Goal: Complete application form: Complete application form

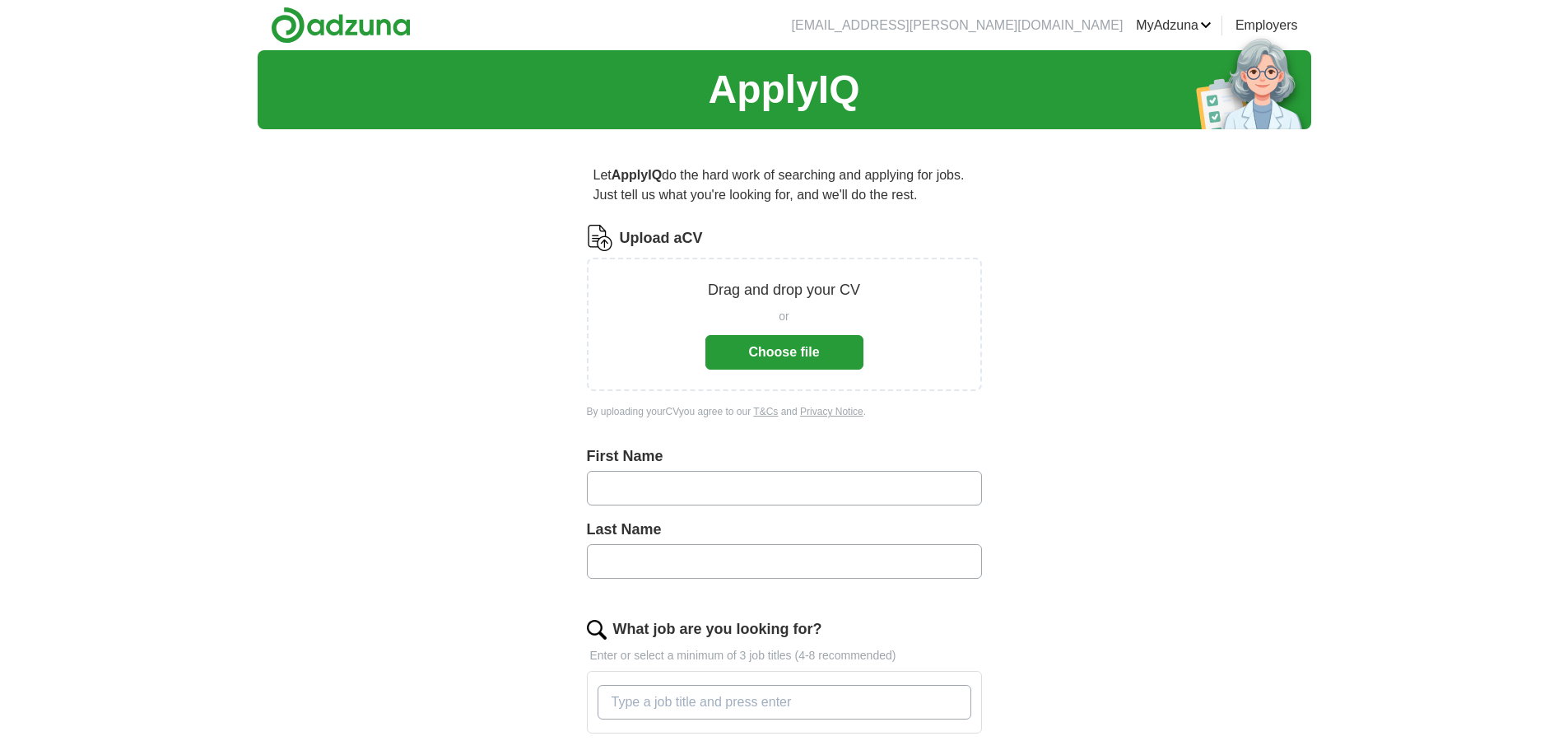
click at [816, 361] on button "Choose file" at bounding box center [784, 352] width 158 height 34
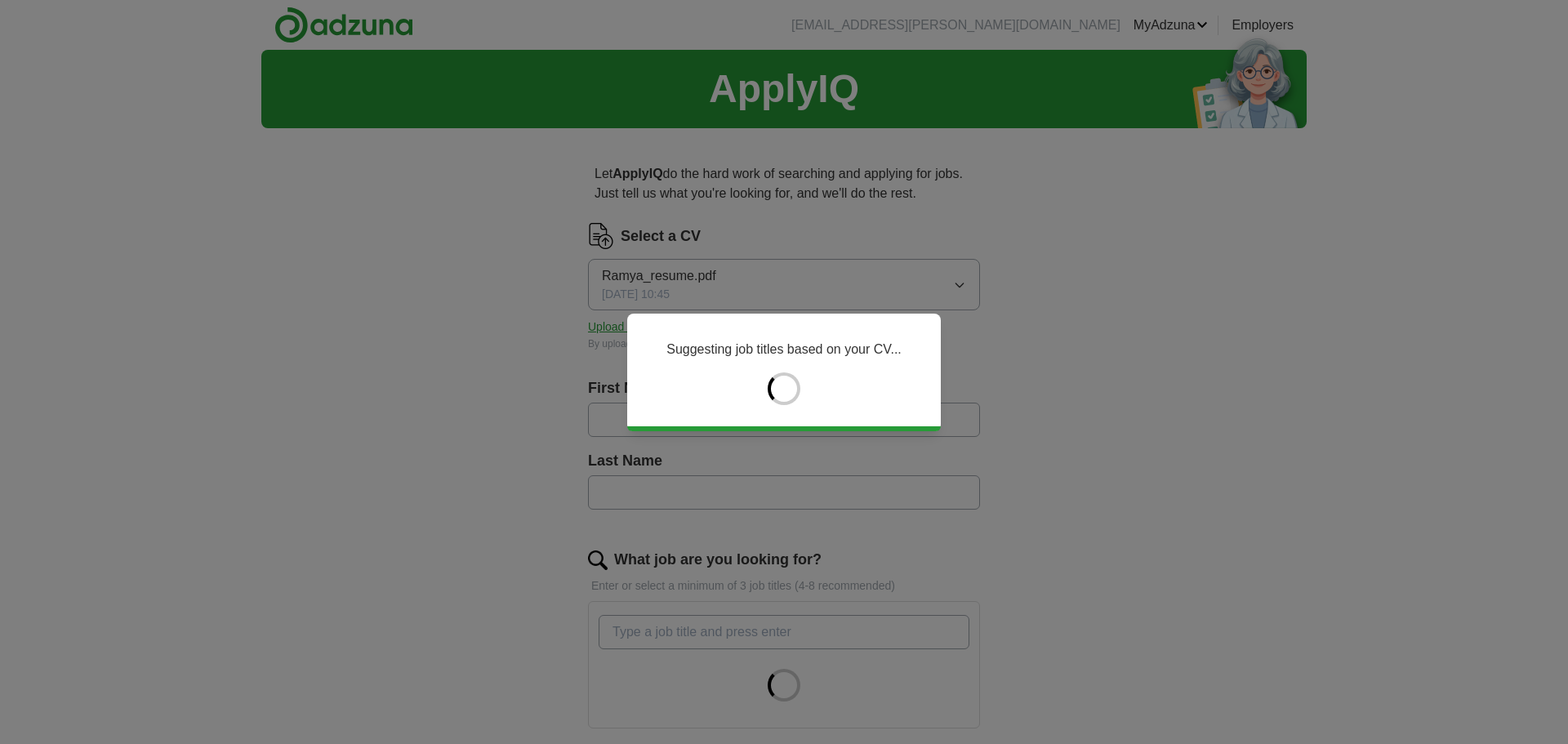
click at [710, 494] on div "Suggesting job titles based on your CV..." at bounding box center [784, 372] width 1568 height 744
type input "*****"
type input "**********"
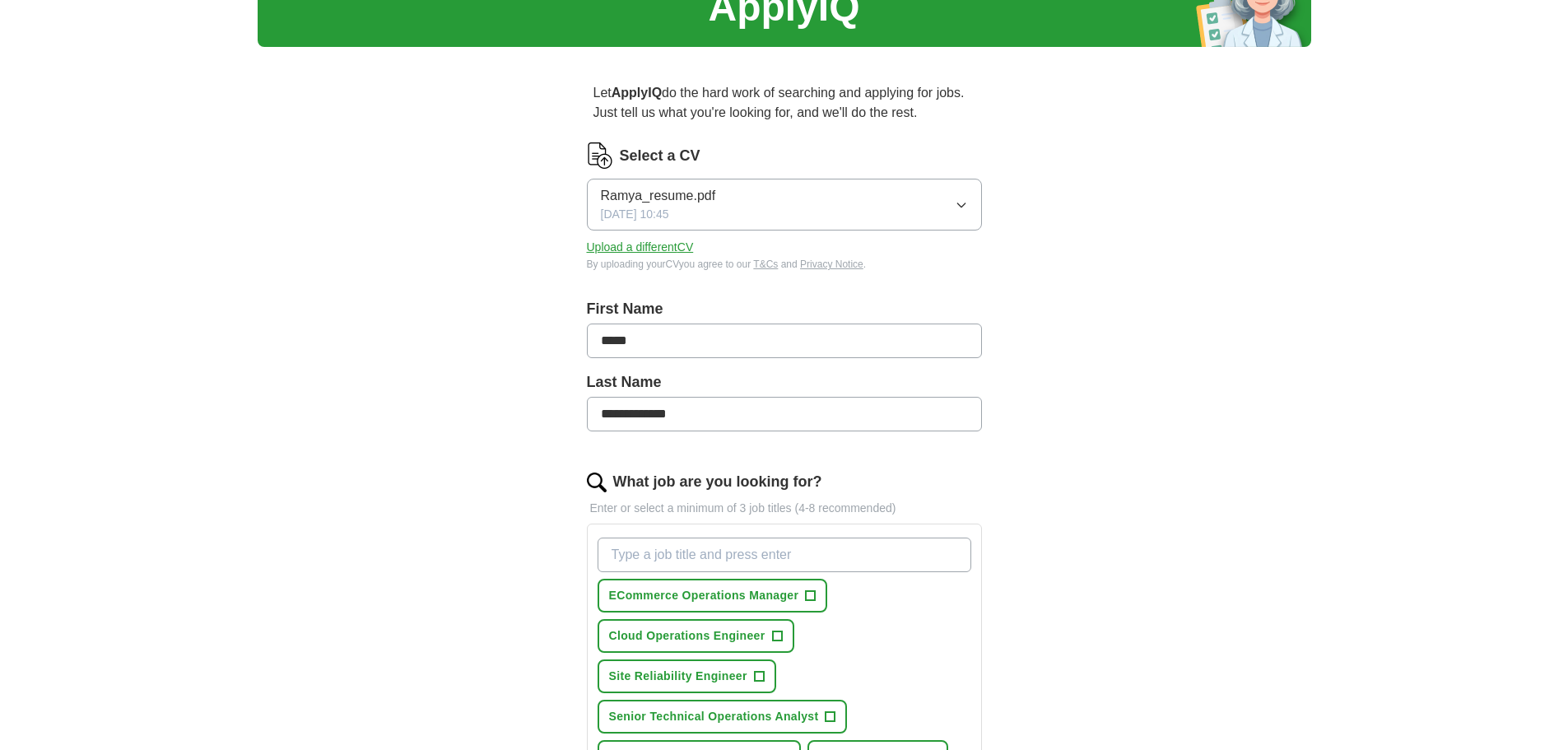
scroll to position [165, 0]
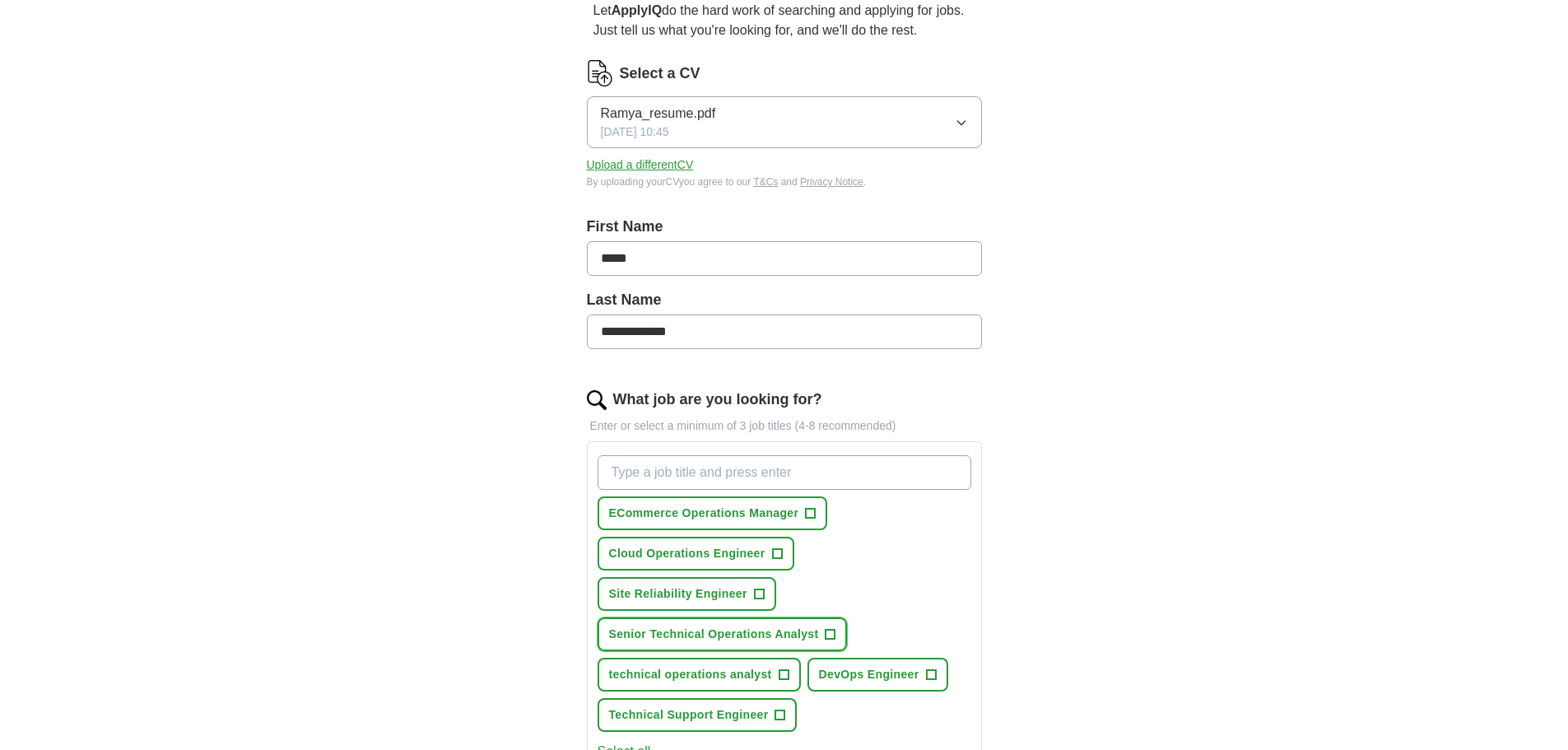
click at [823, 630] on button "Senior Technical Operations Analyst +" at bounding box center [723, 634] width 250 height 34
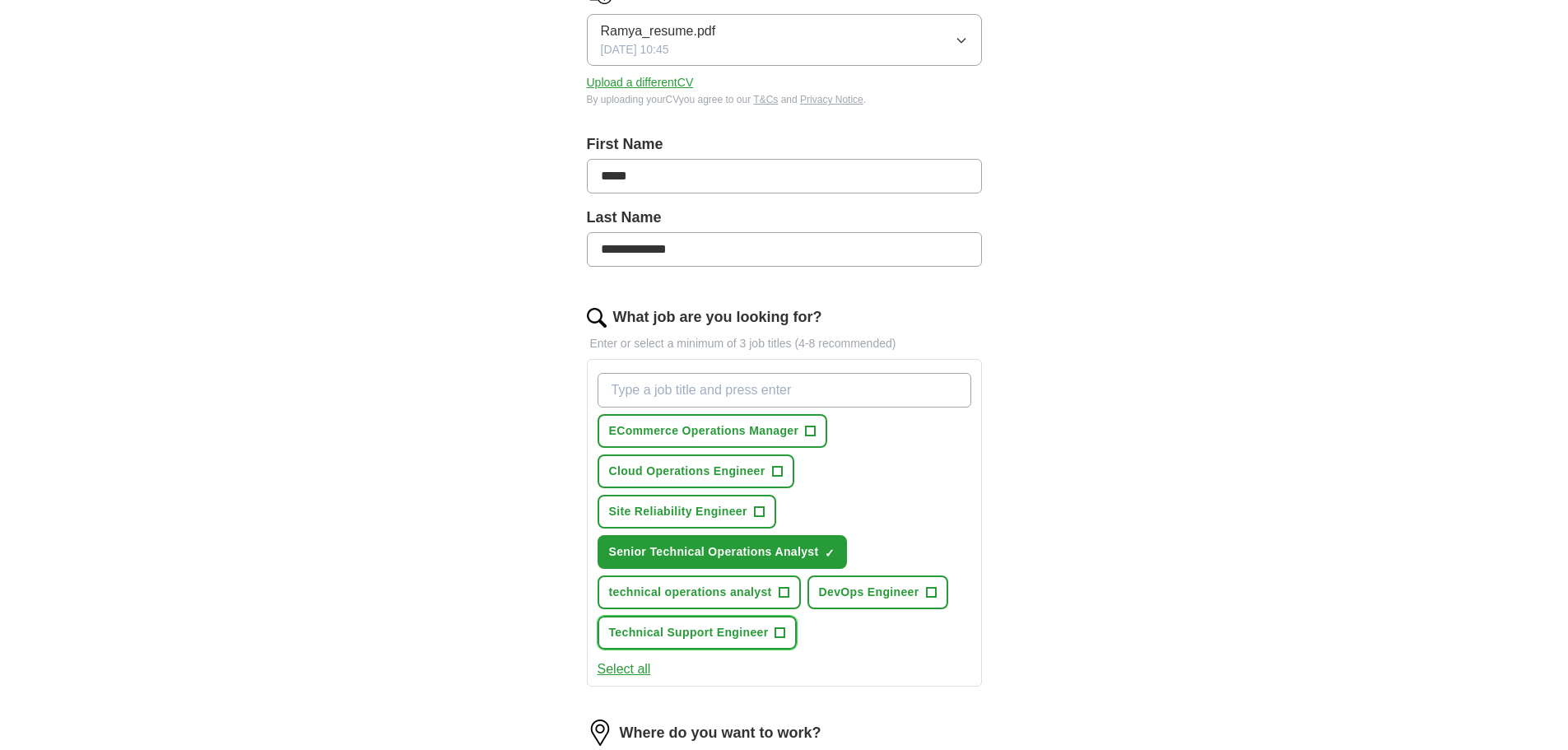
click at [776, 632] on span "+" at bounding box center [780, 633] width 10 height 14
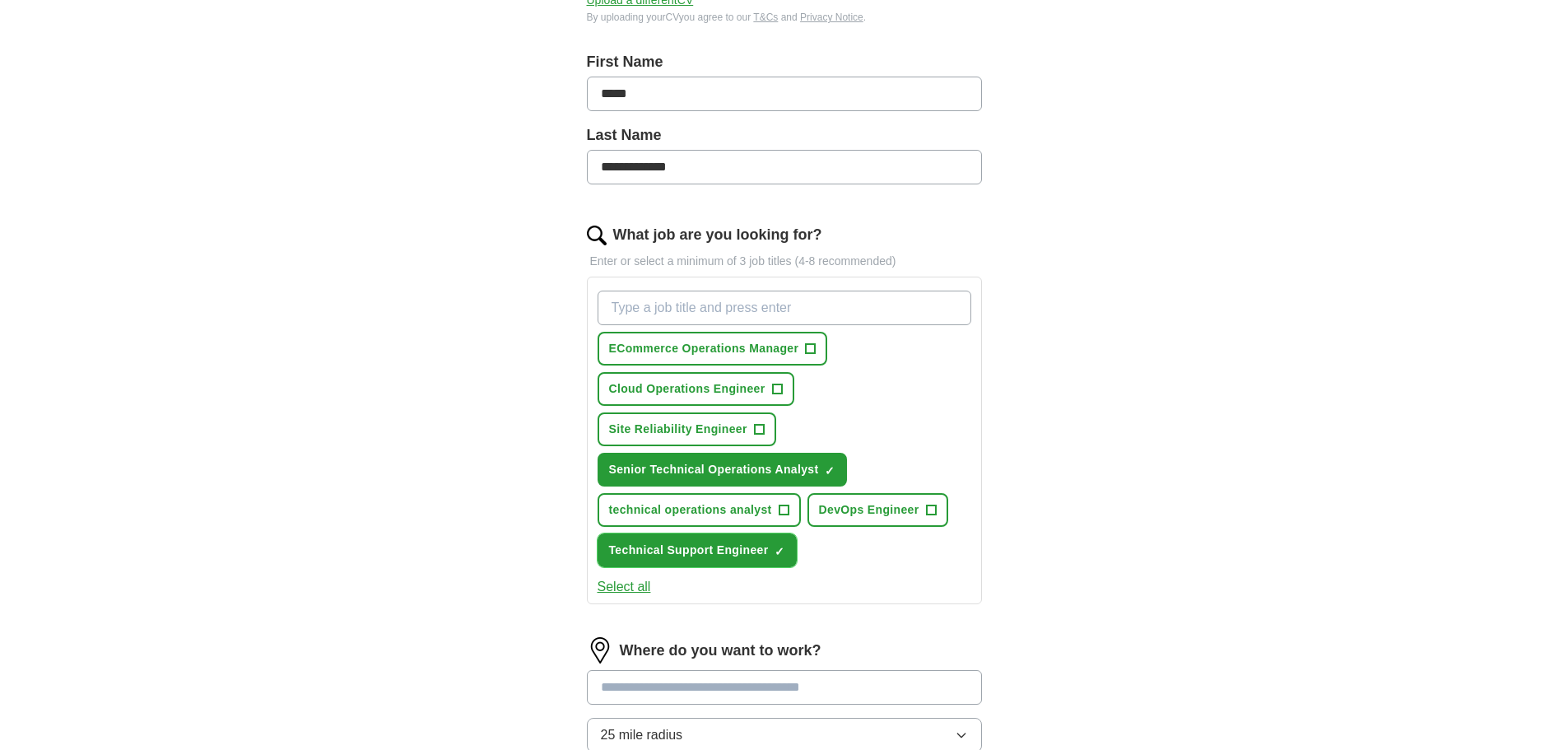
scroll to position [412, 0]
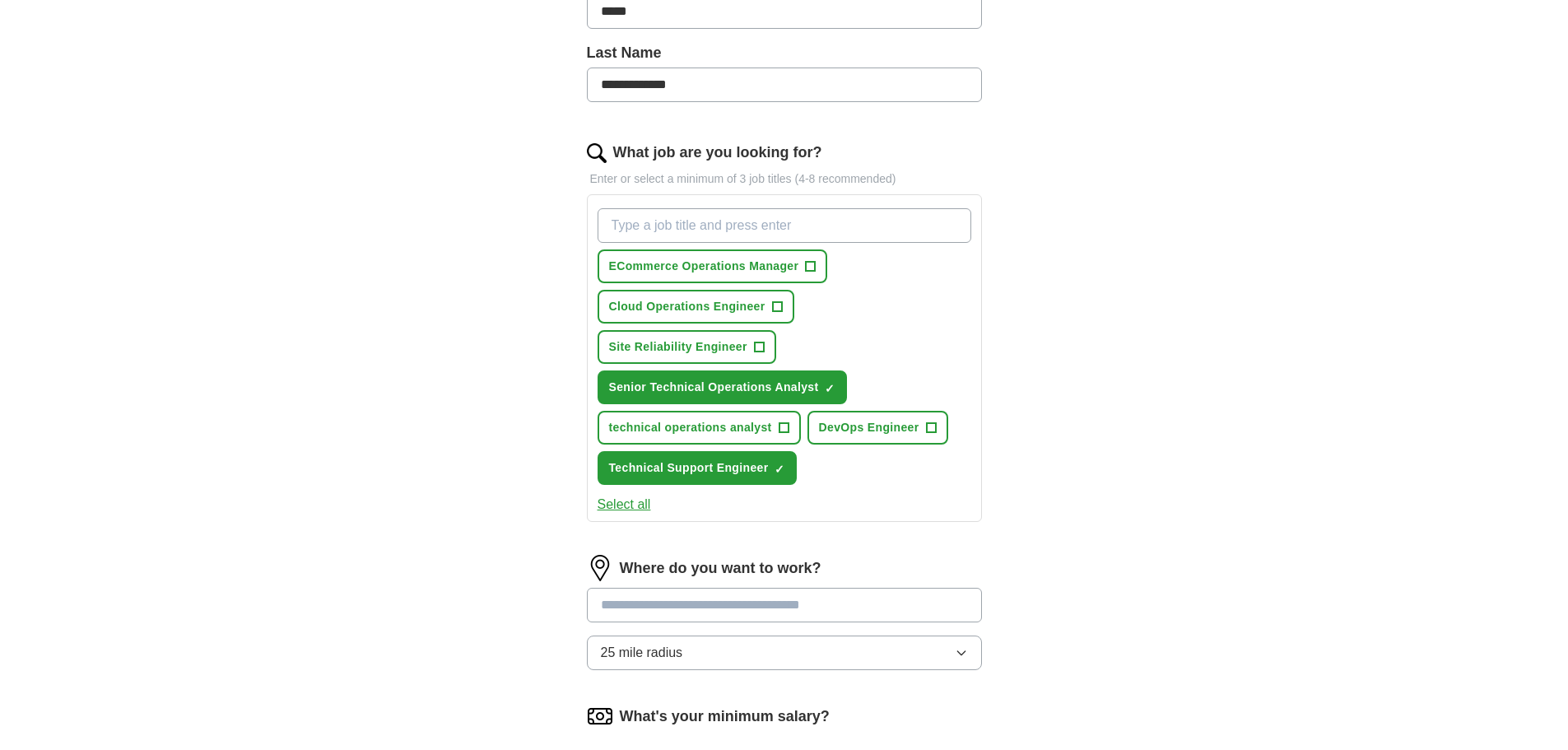
click at [619, 503] on button "Select all" at bounding box center [624, 505] width 54 height 20
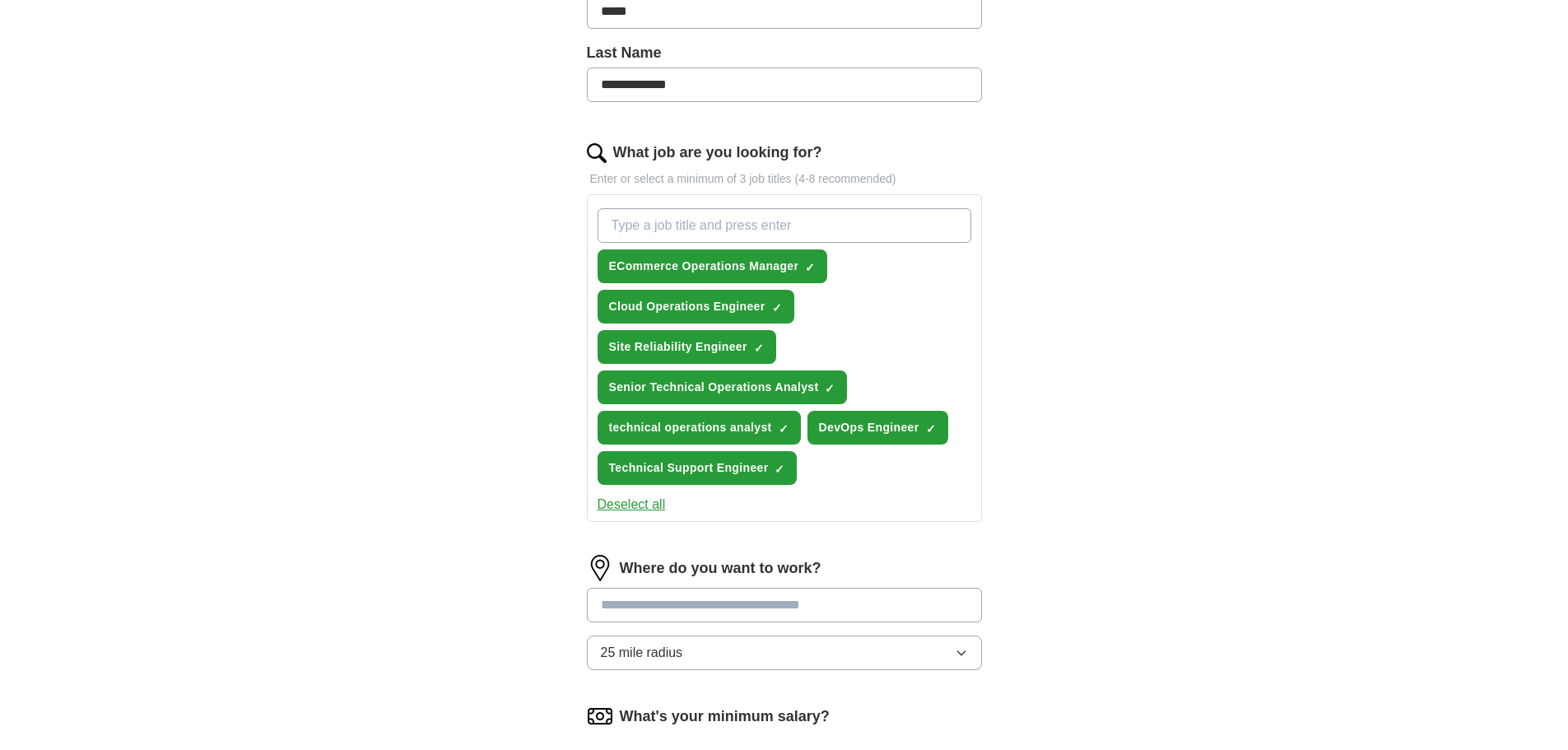
click at [619, 503] on button "Deselect all" at bounding box center [631, 505] width 68 height 20
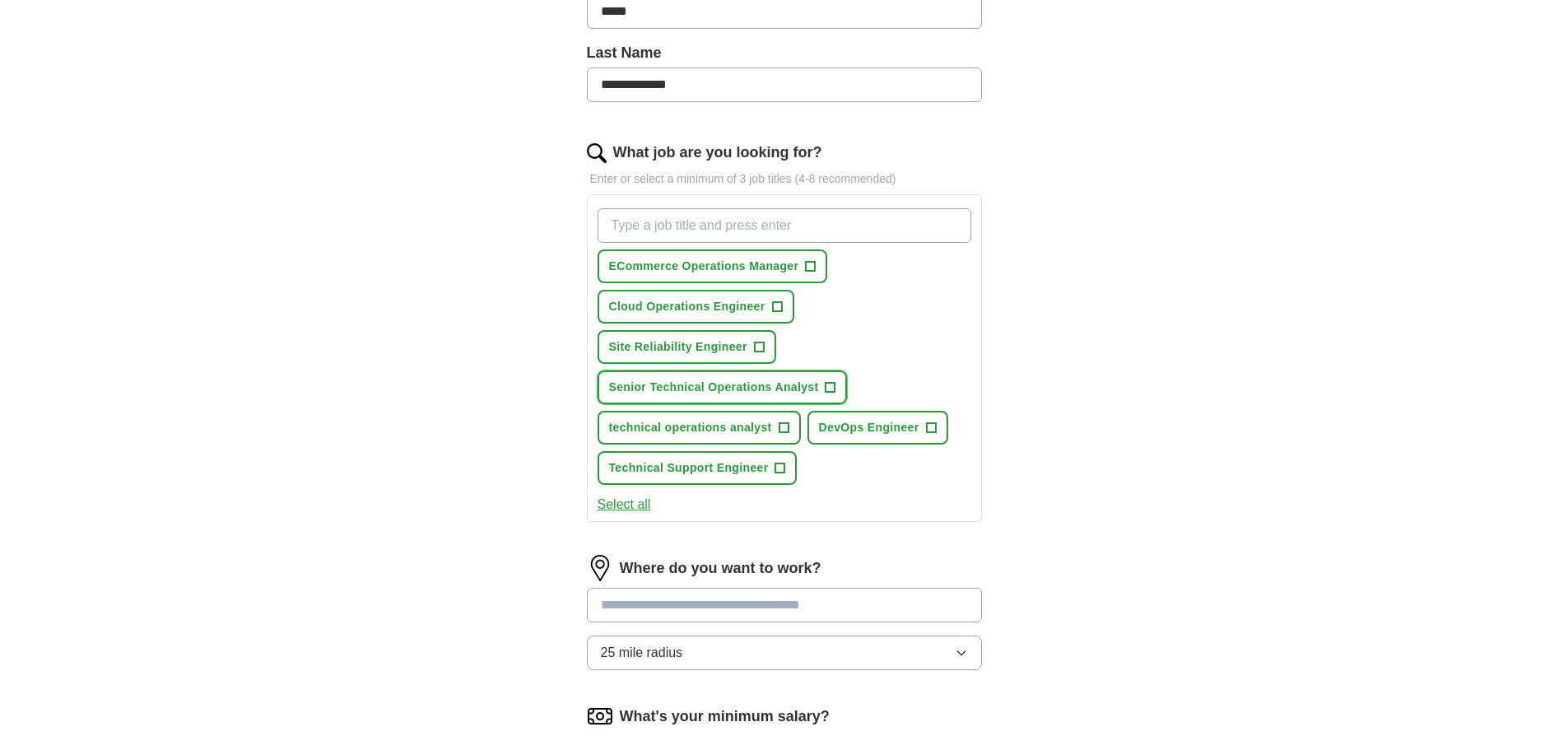
click at [833, 383] on span "+" at bounding box center [830, 387] width 10 height 14
click at [777, 467] on span "+" at bounding box center [780, 468] width 10 height 14
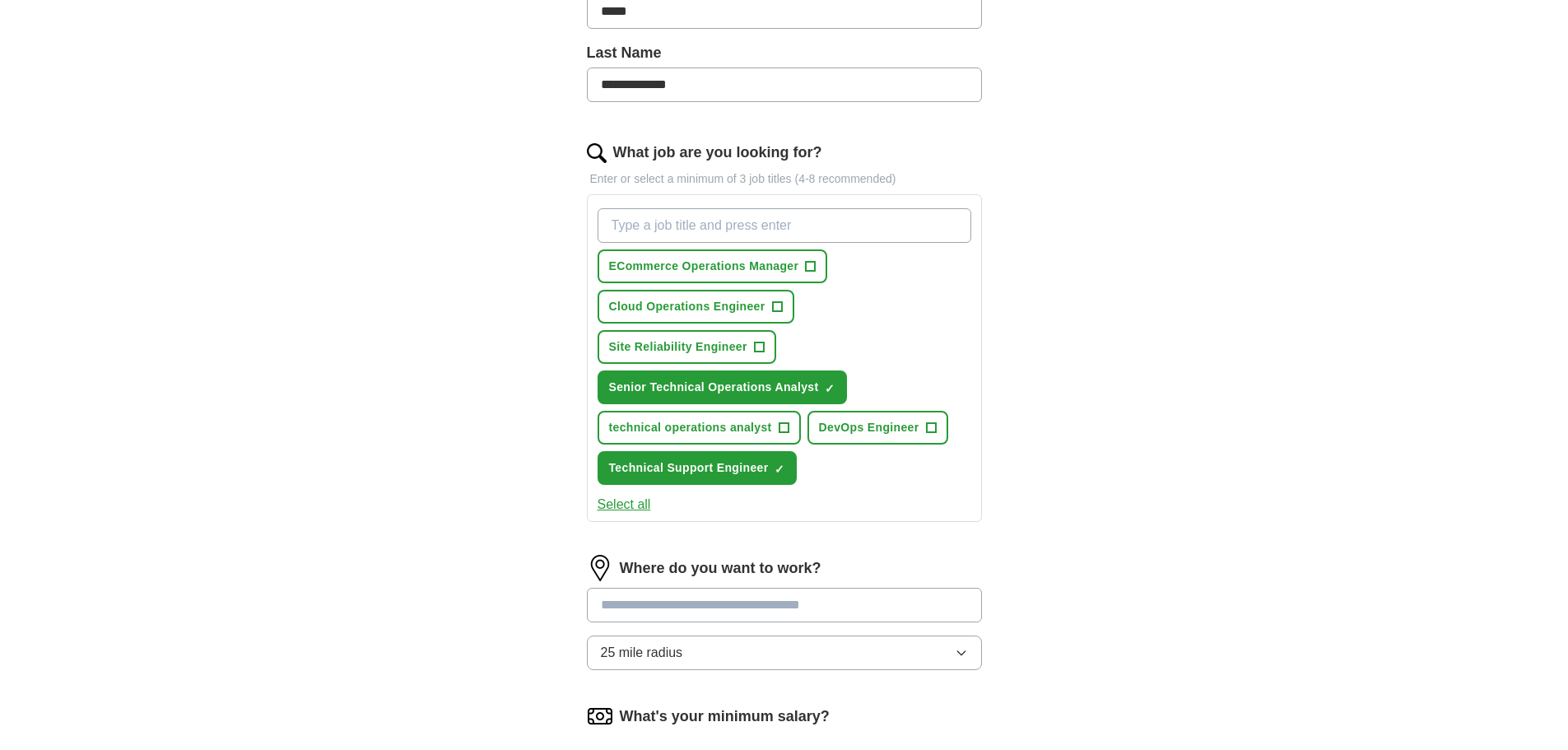
click at [768, 217] on input "What job are you looking for?" at bounding box center [784, 226] width 374 height 34
type input "Senior Application Support Analyst"
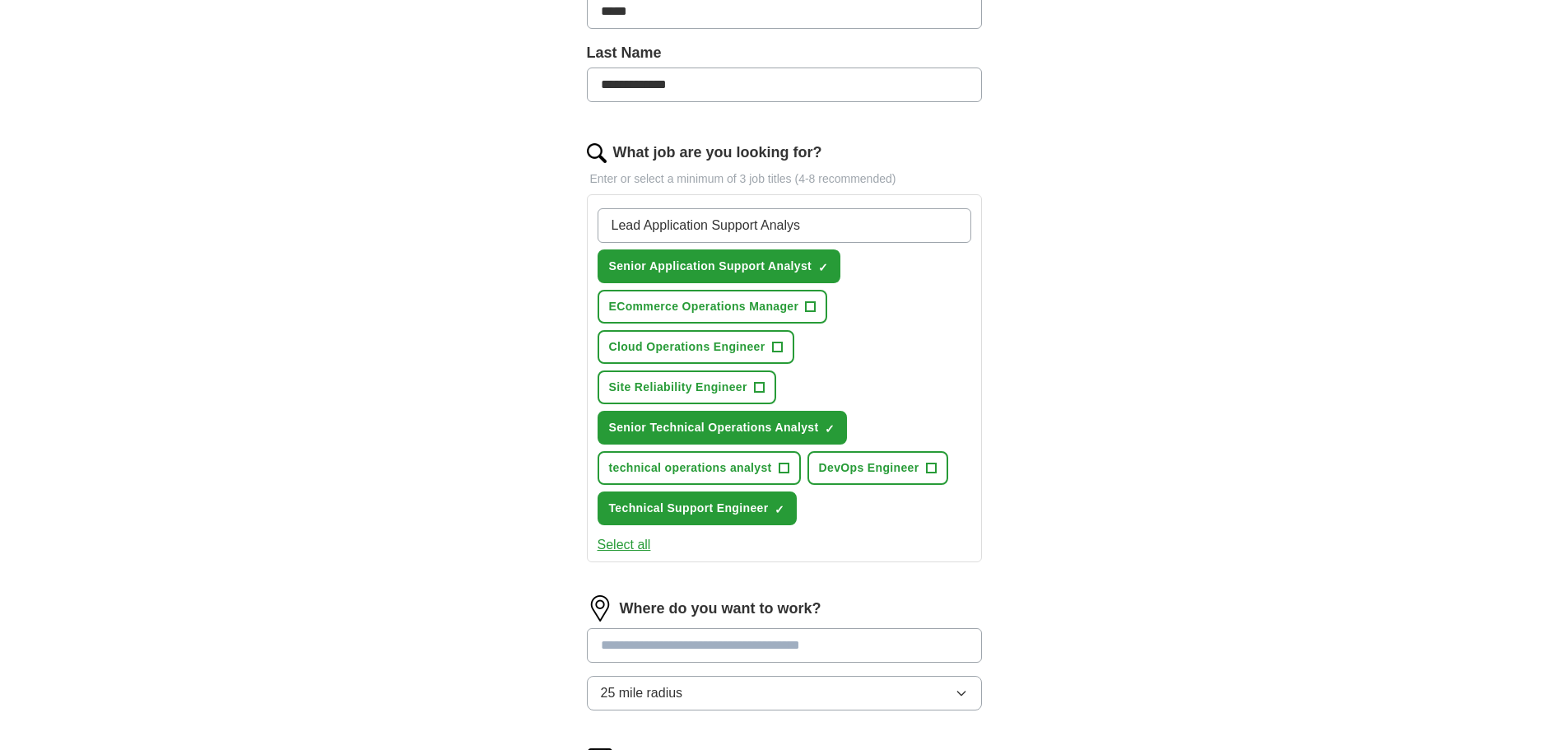
type input "Lead Application Support Analyst"
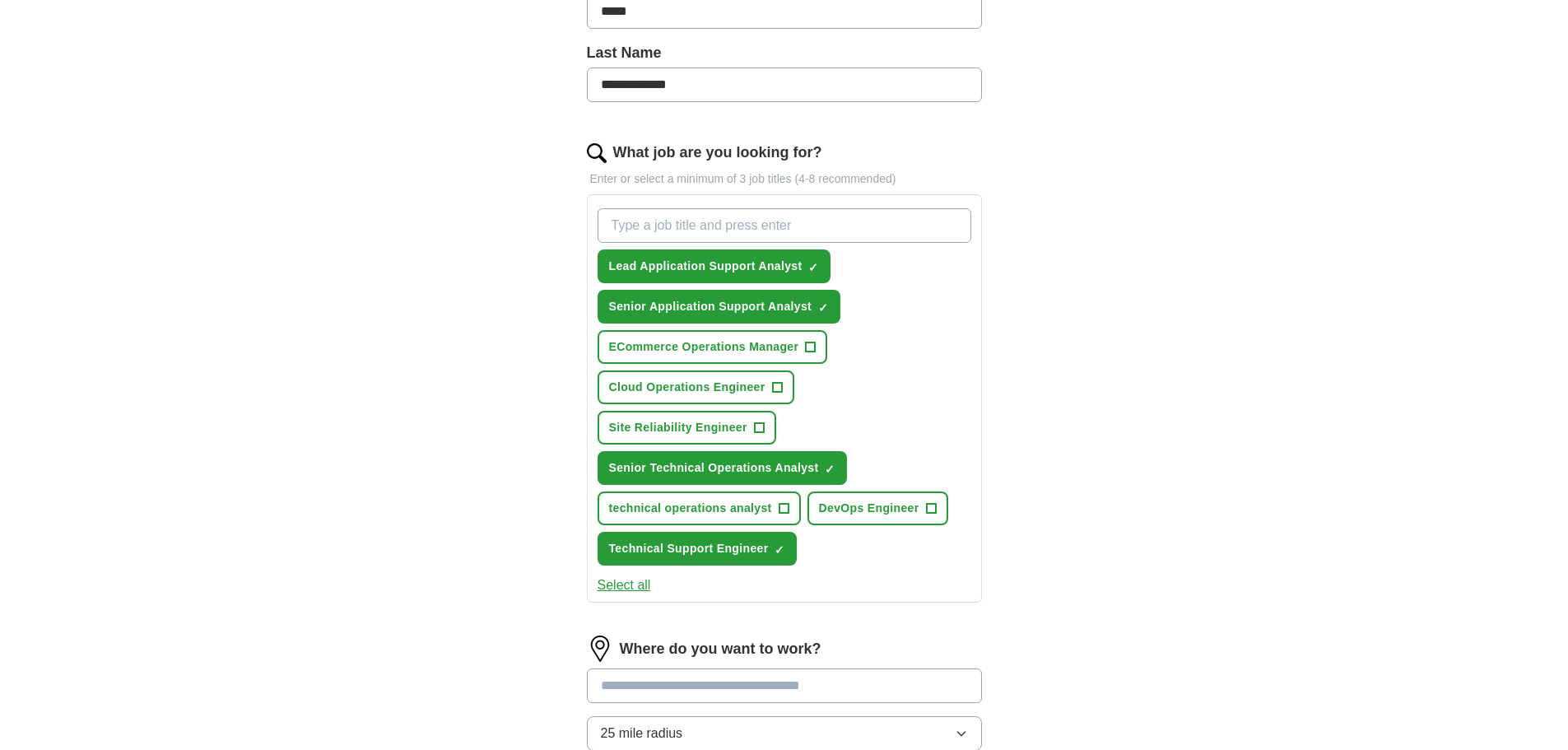
type input "L"
type input "Senior Operations Support Engineer"
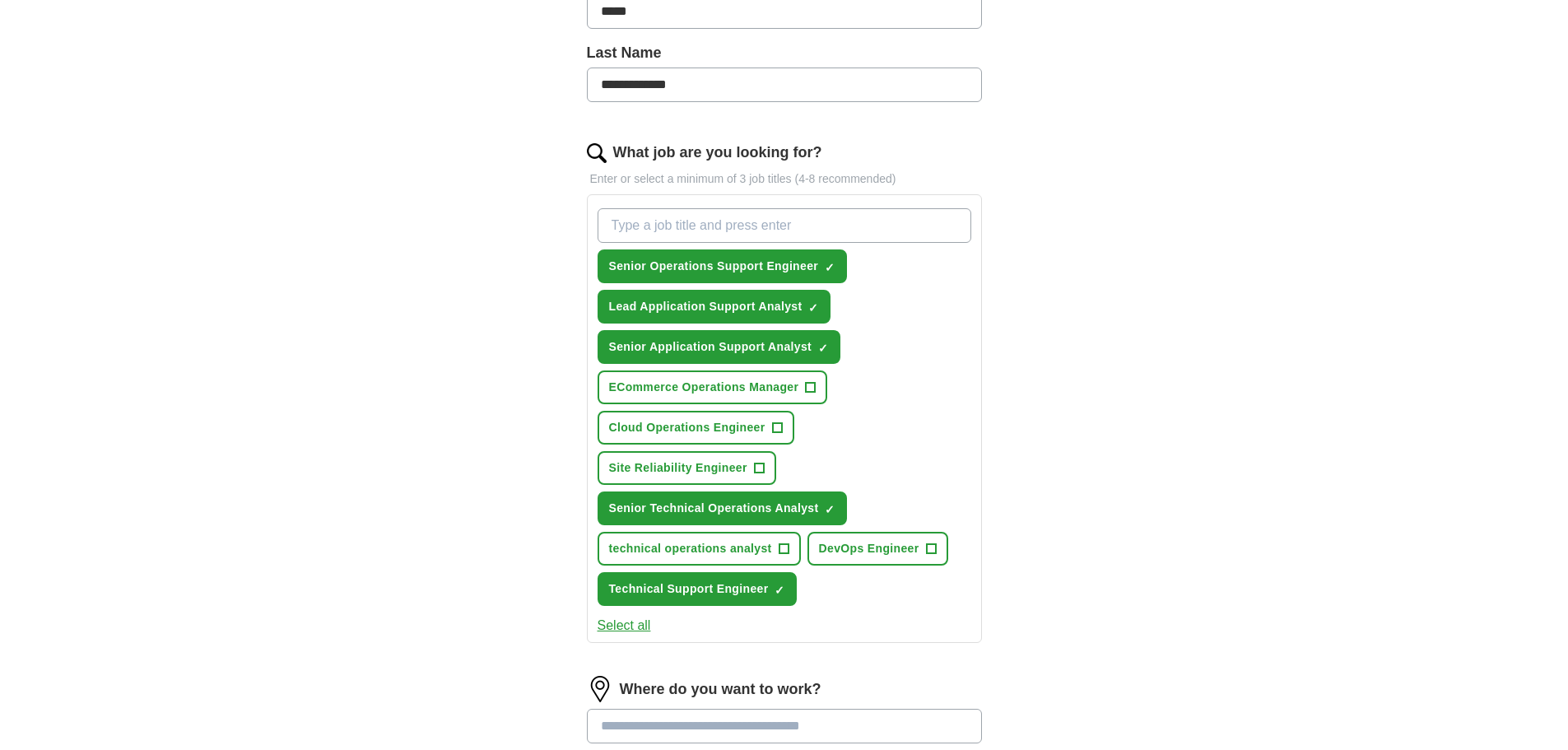
scroll to position [576, 0]
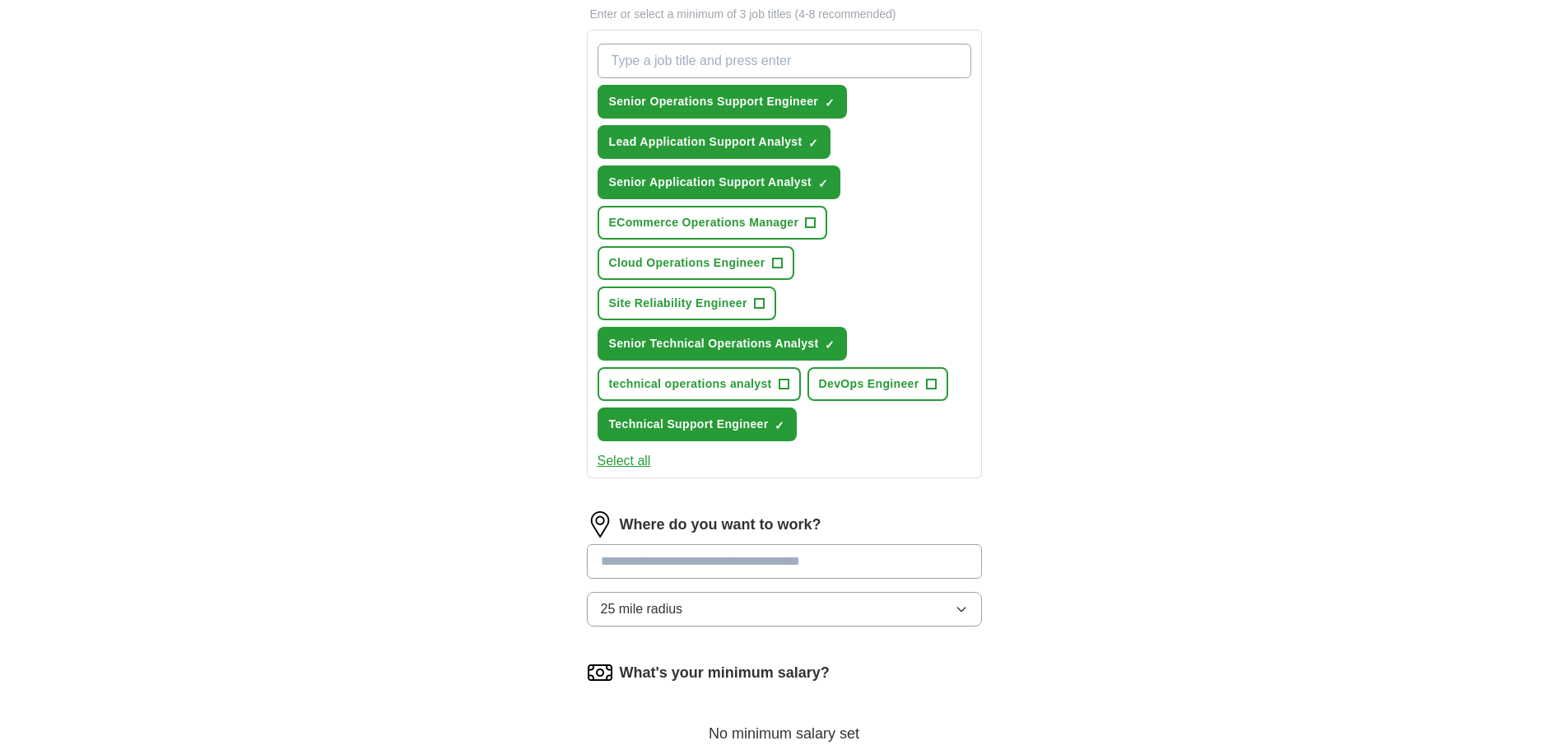
click at [816, 564] on input at bounding box center [784, 561] width 395 height 34
type input "*"
type input "******"
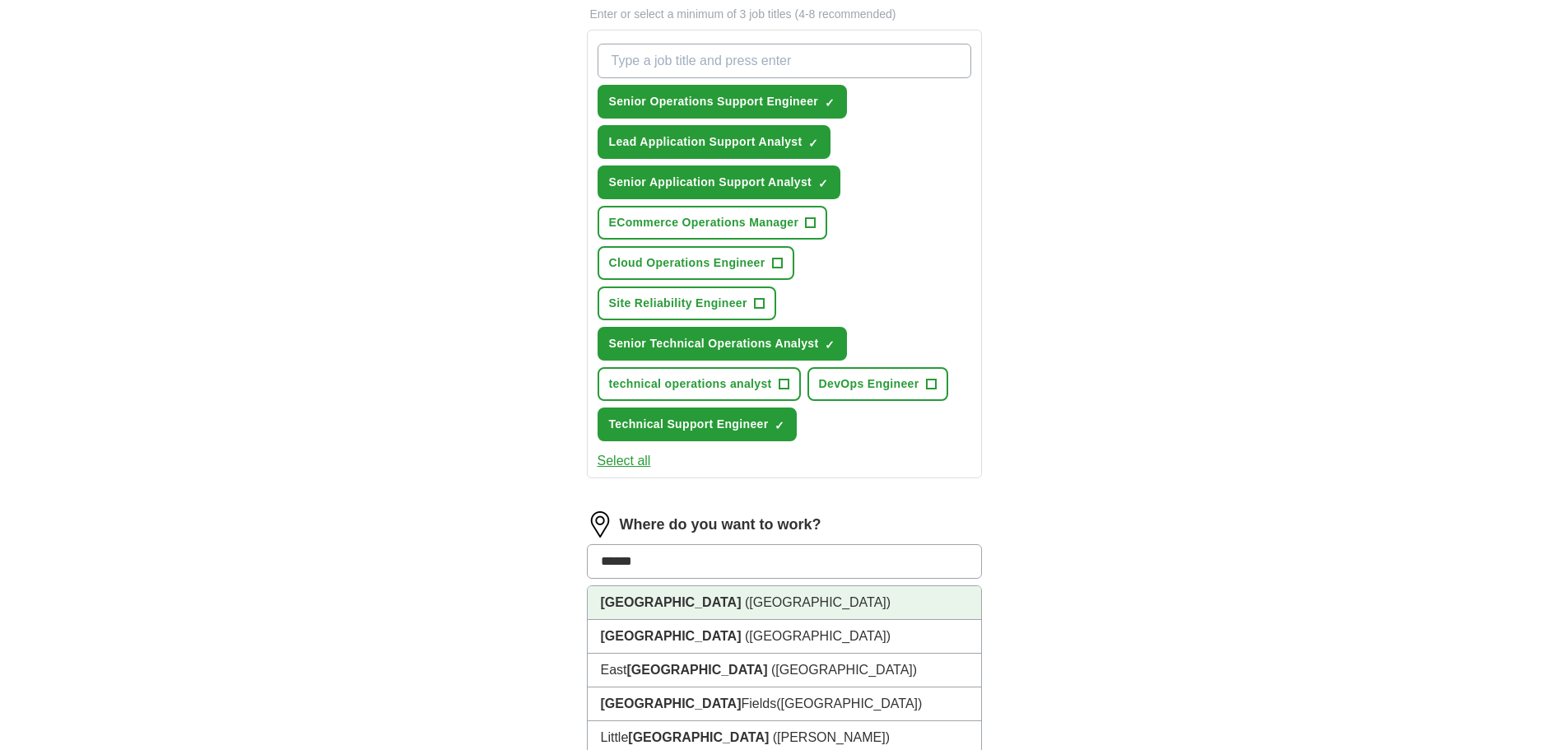
click at [727, 592] on li "[GEOGRAPHIC_DATA] ([GEOGRAPHIC_DATA])" at bounding box center [784, 602] width 394 height 34
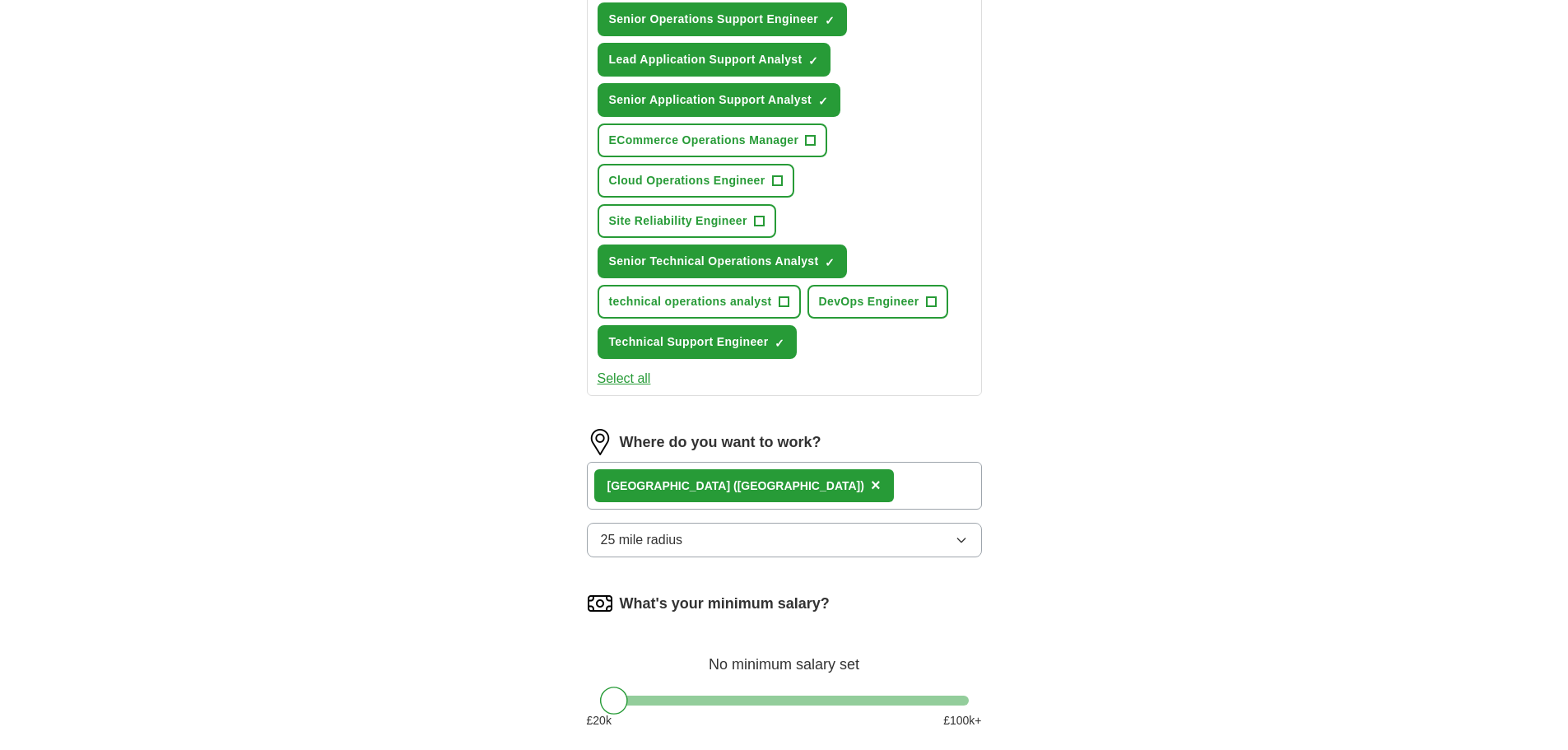
scroll to position [823, 0]
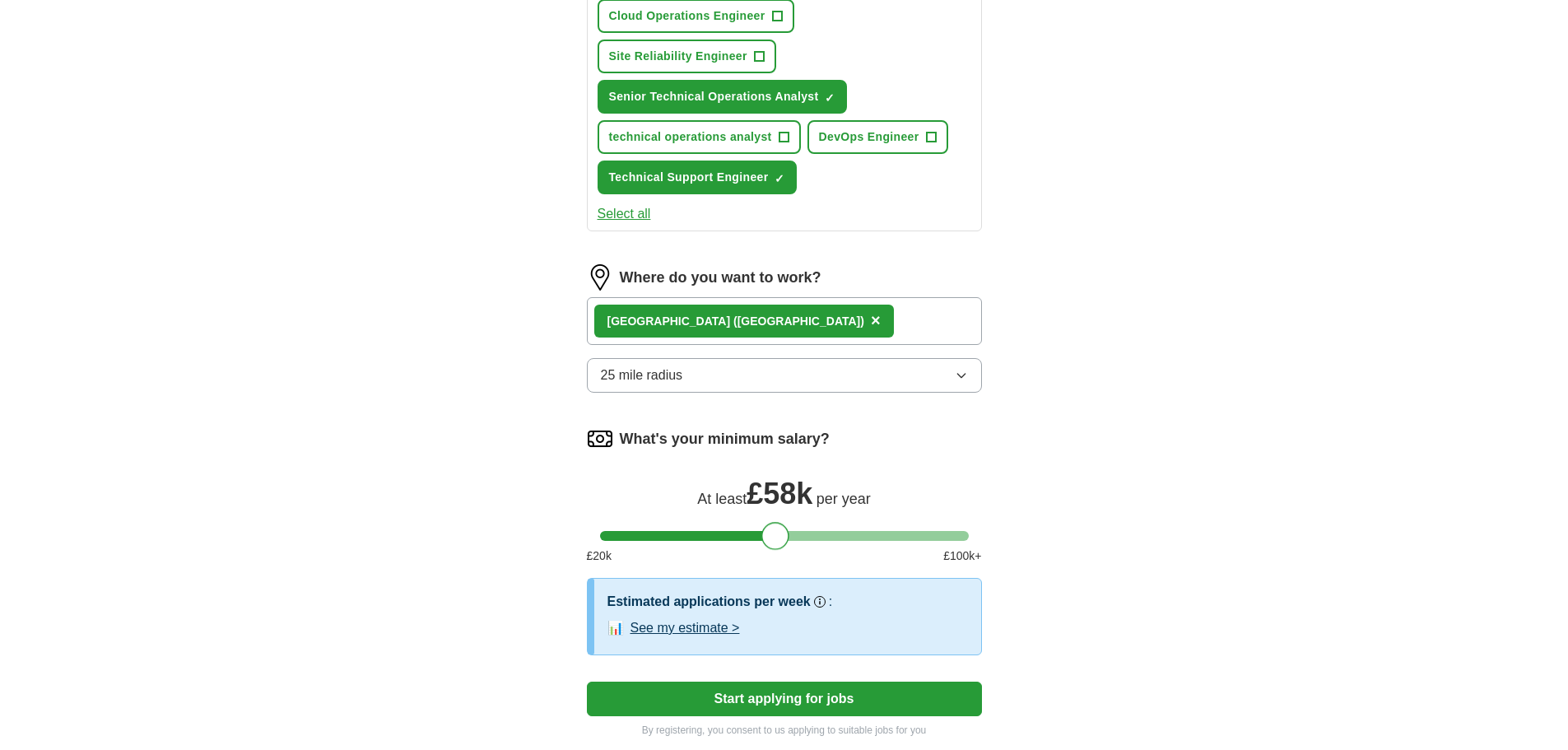
drag, startPoint x: 618, startPoint y: 541, endPoint x: 780, endPoint y: 526, distance: 162.7
click at [780, 526] on div at bounding box center [775, 536] width 28 height 28
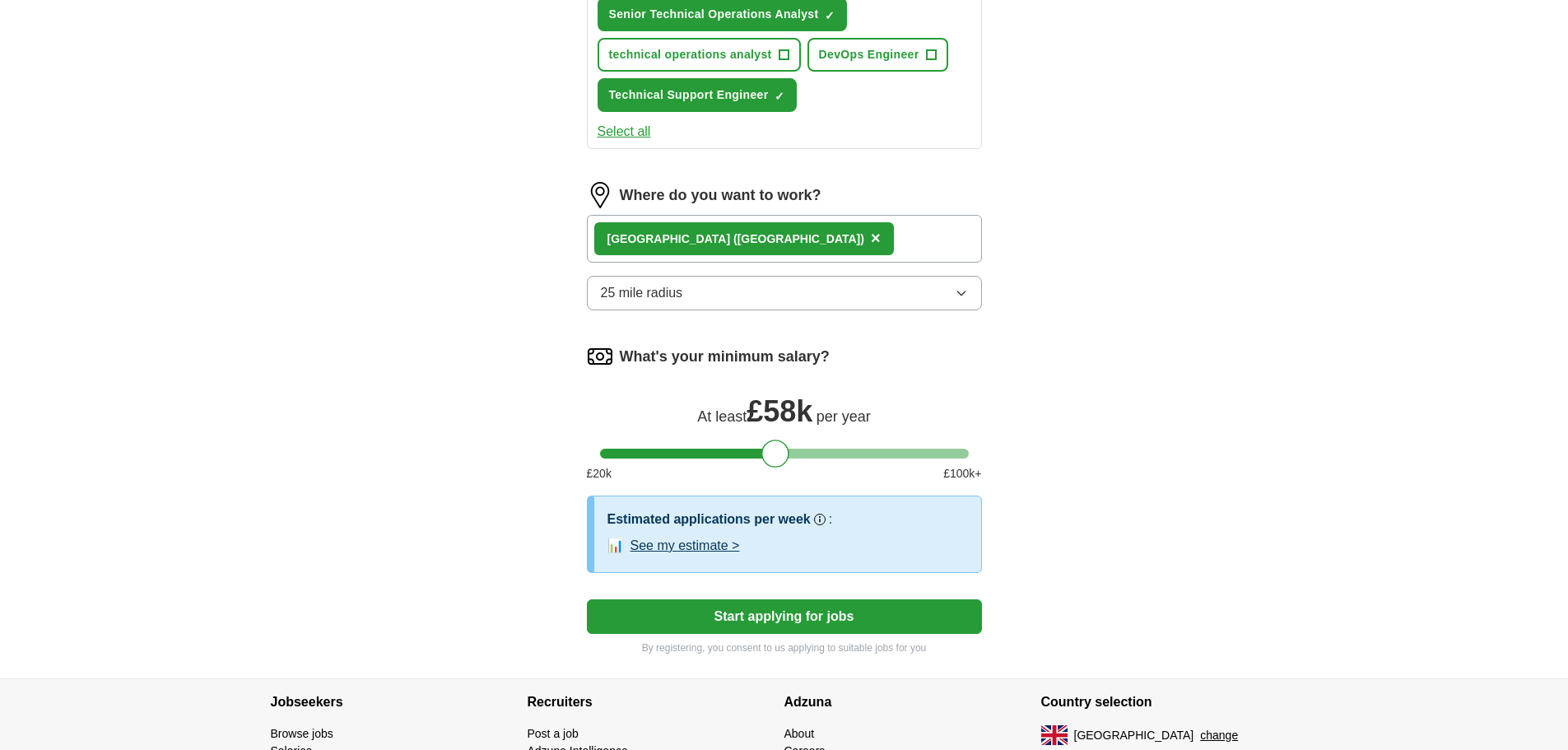
click at [815, 619] on button "Start applying for jobs" at bounding box center [784, 617] width 395 height 34
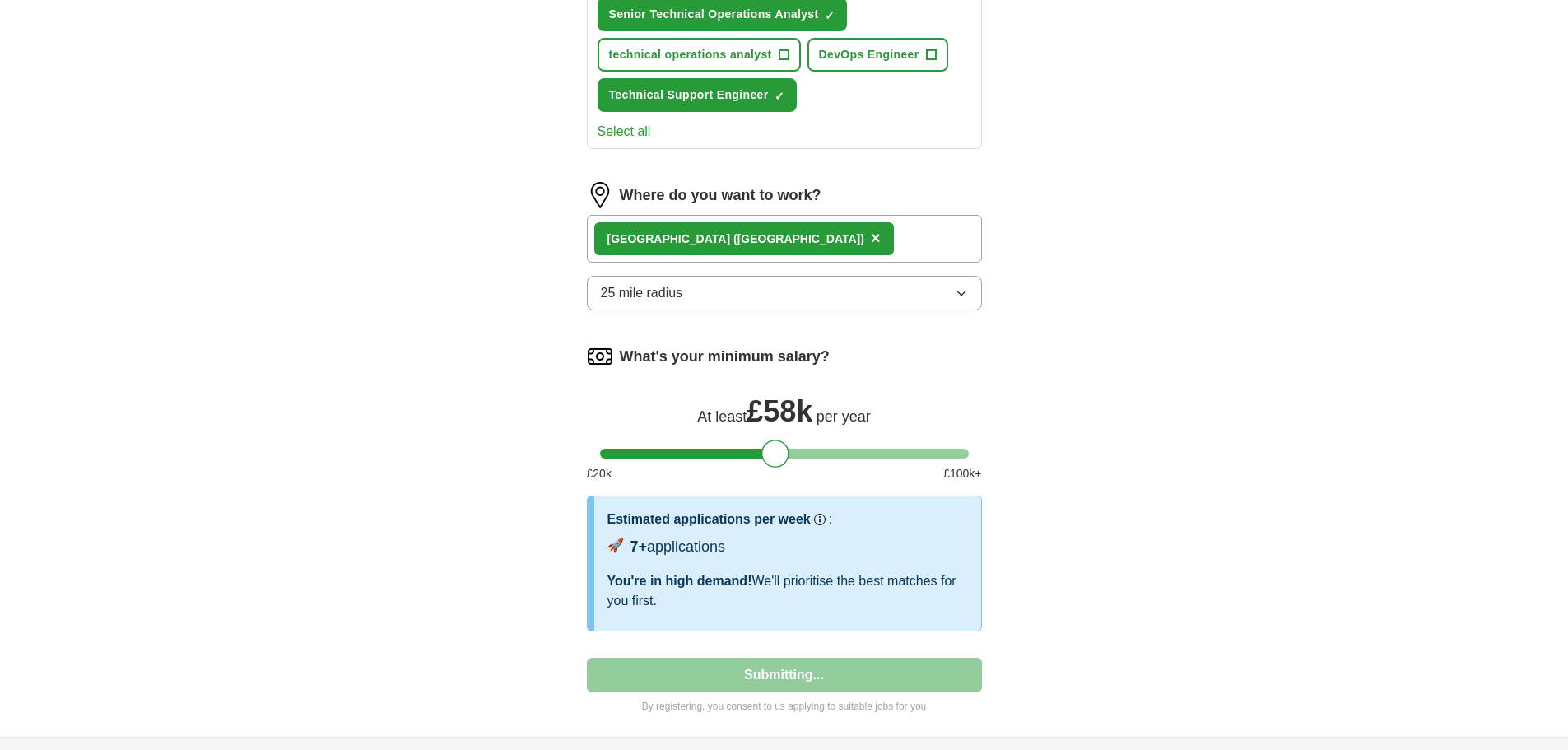
select select "**"
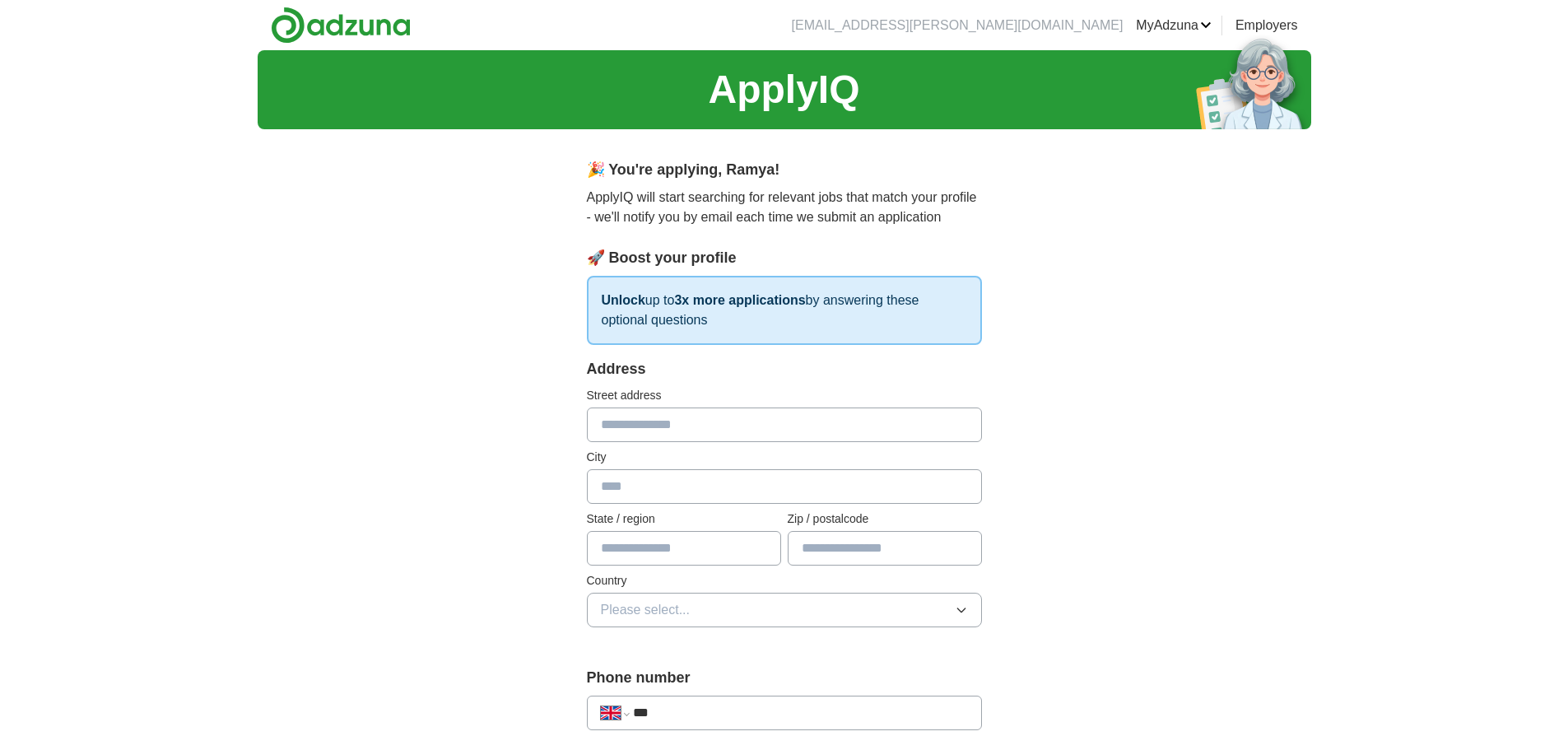
scroll to position [83, 0]
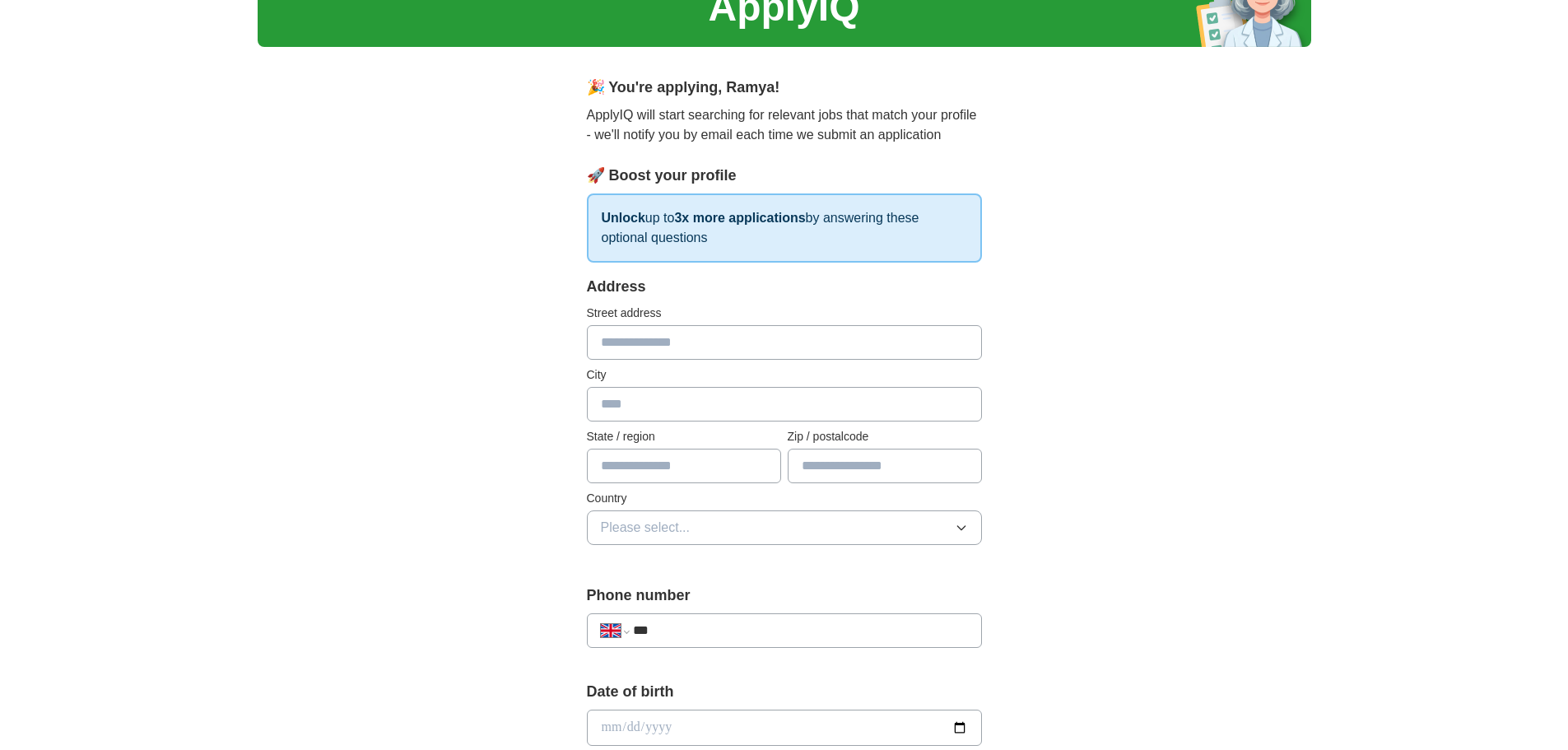
click at [727, 629] on input "***" at bounding box center [800, 630] width 335 height 20
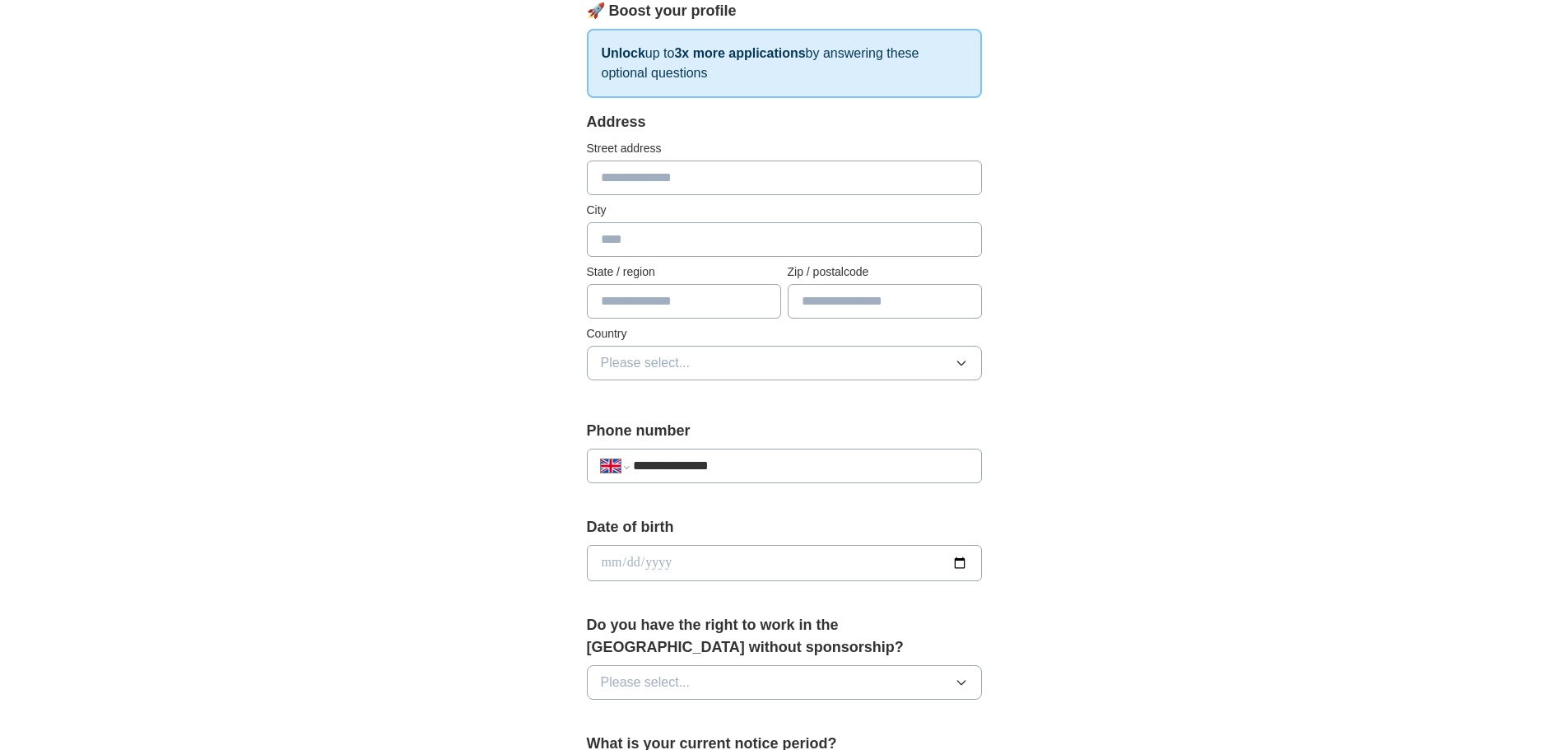
type input "**********"
click at [785, 551] on input "date" at bounding box center [784, 563] width 395 height 36
type input "**********"
click at [1113, 574] on div "**********" at bounding box center [784, 541] width 1054 height 1476
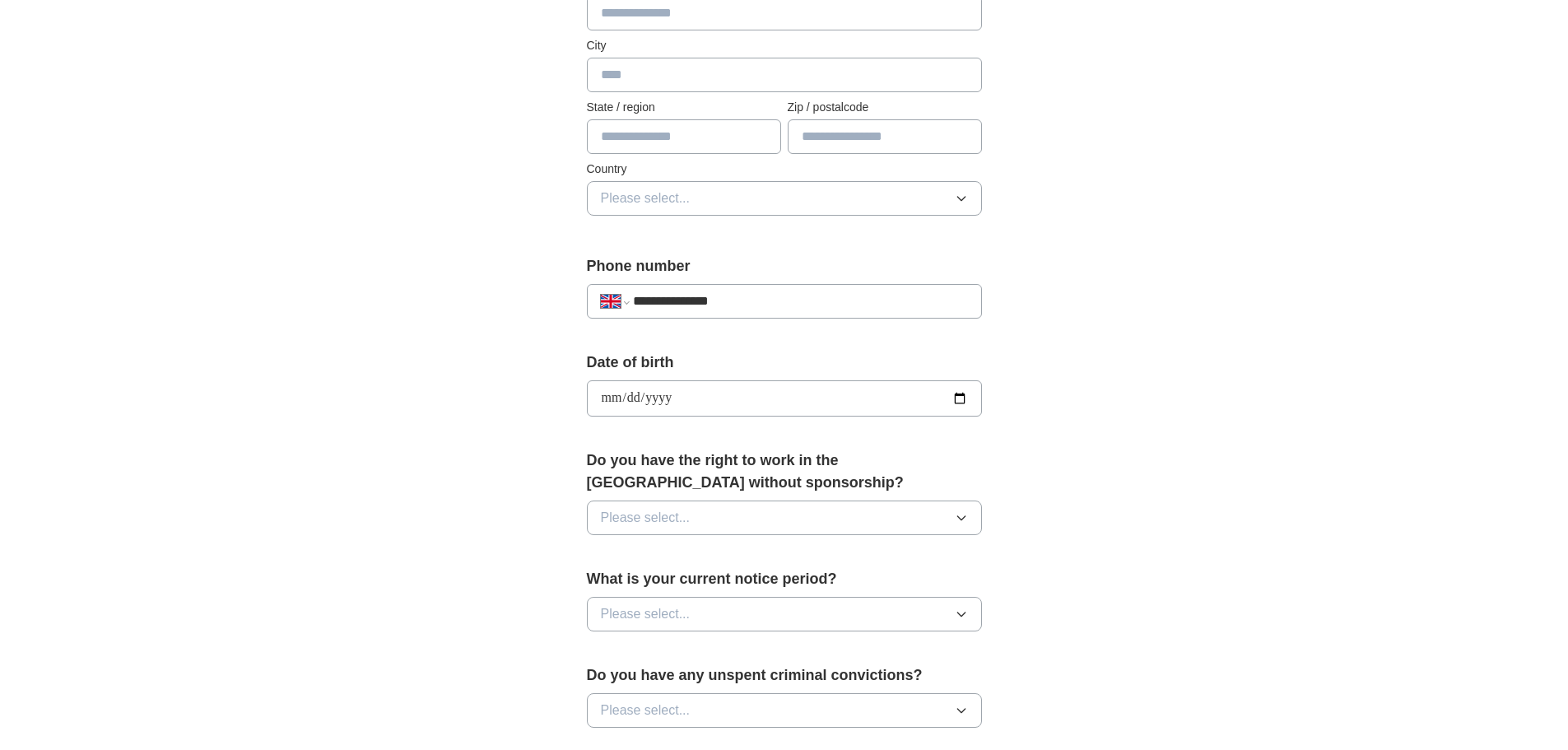
click at [916, 525] on button "Please select..." at bounding box center [784, 518] width 395 height 34
click at [770, 565] on div "Yes" at bounding box center [784, 556] width 367 height 20
click at [752, 619] on button "Please select..." at bounding box center [784, 614] width 395 height 34
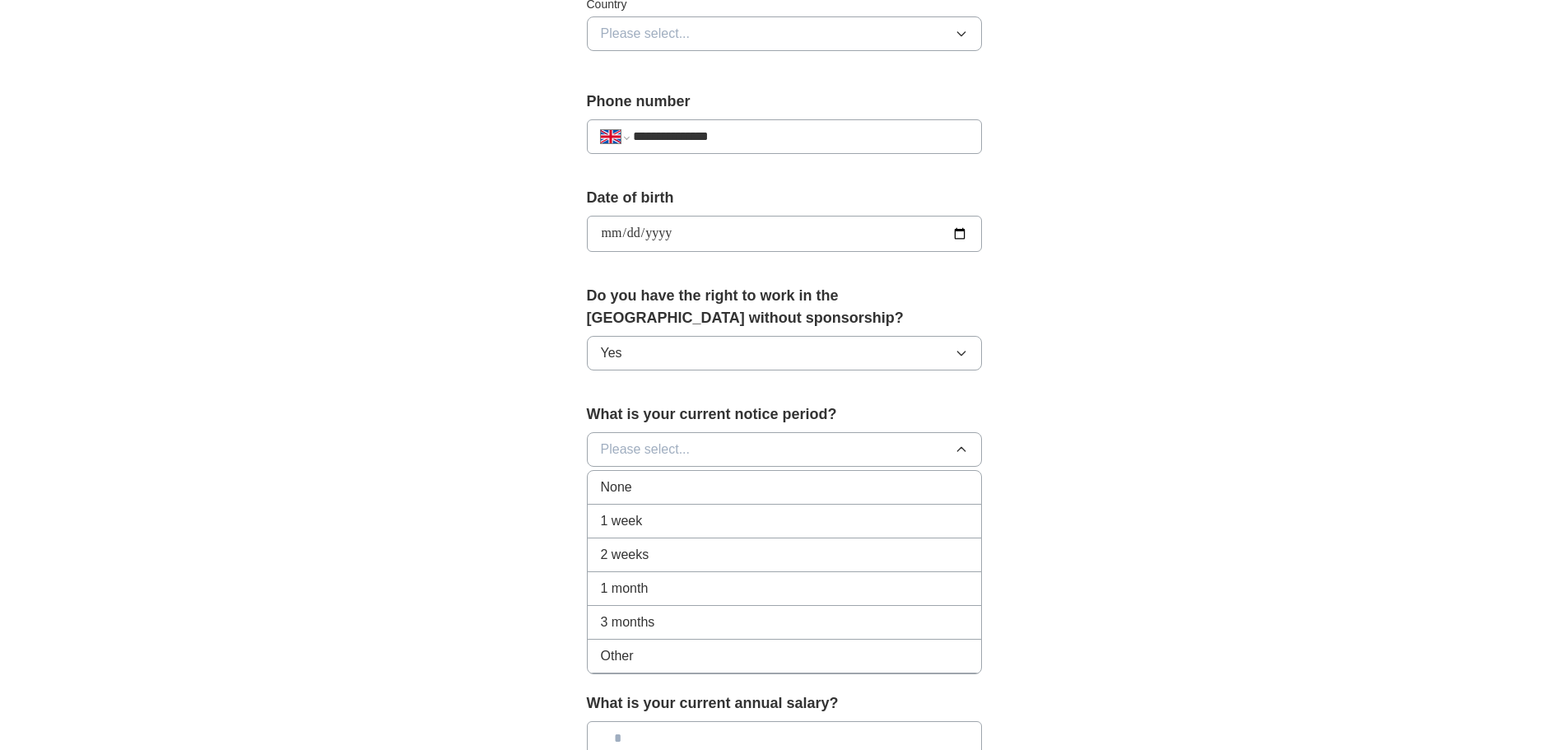
click at [656, 586] on div "1 month" at bounding box center [784, 589] width 367 height 20
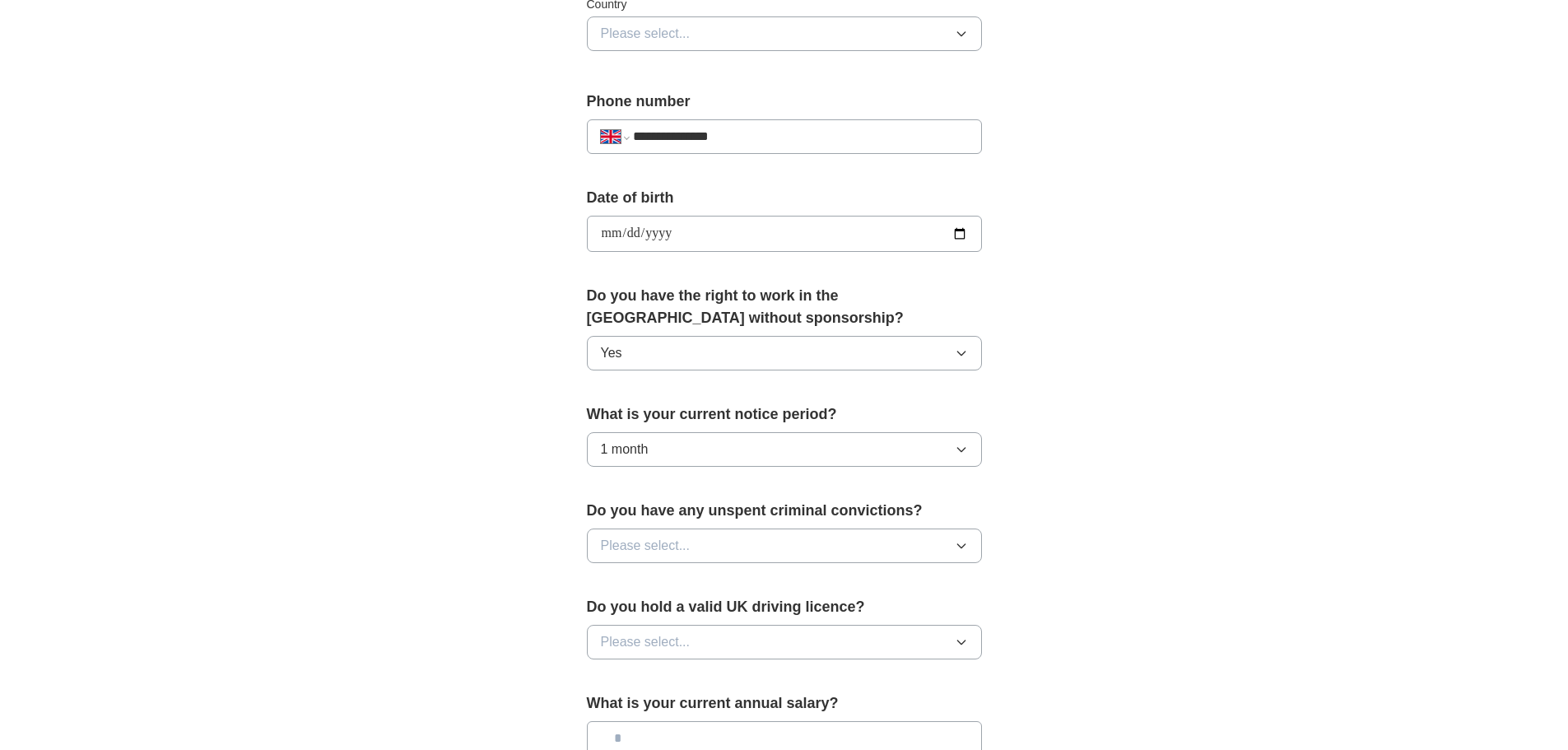
click at [769, 542] on button "Please select..." at bounding box center [784, 546] width 395 height 34
click at [688, 620] on div "No" at bounding box center [784, 618] width 367 height 20
click at [722, 645] on button "Please select..." at bounding box center [784, 642] width 395 height 34
click at [680, 690] on li "Yes" at bounding box center [784, 680] width 394 height 34
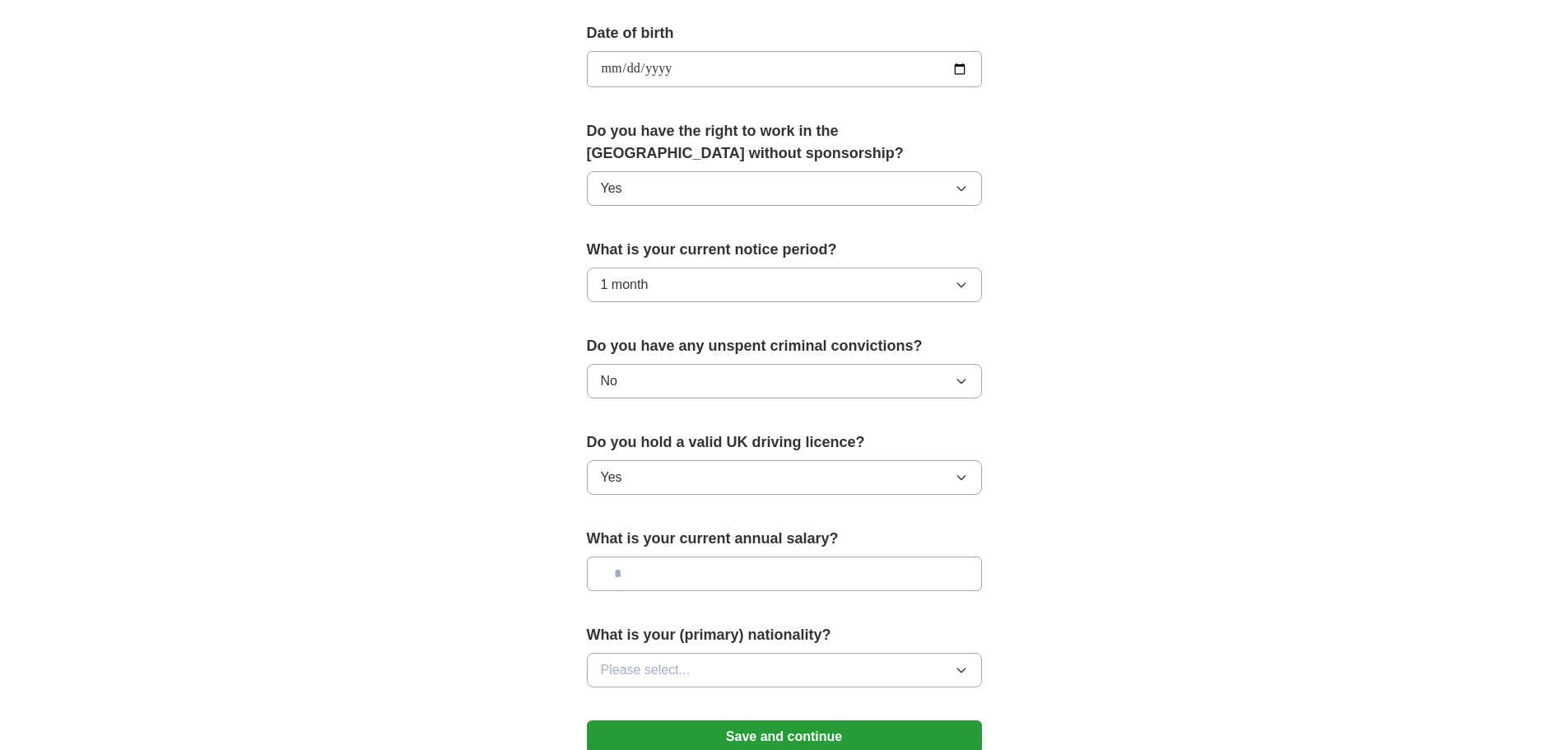
click at [786, 572] on input "text" at bounding box center [784, 574] width 395 height 34
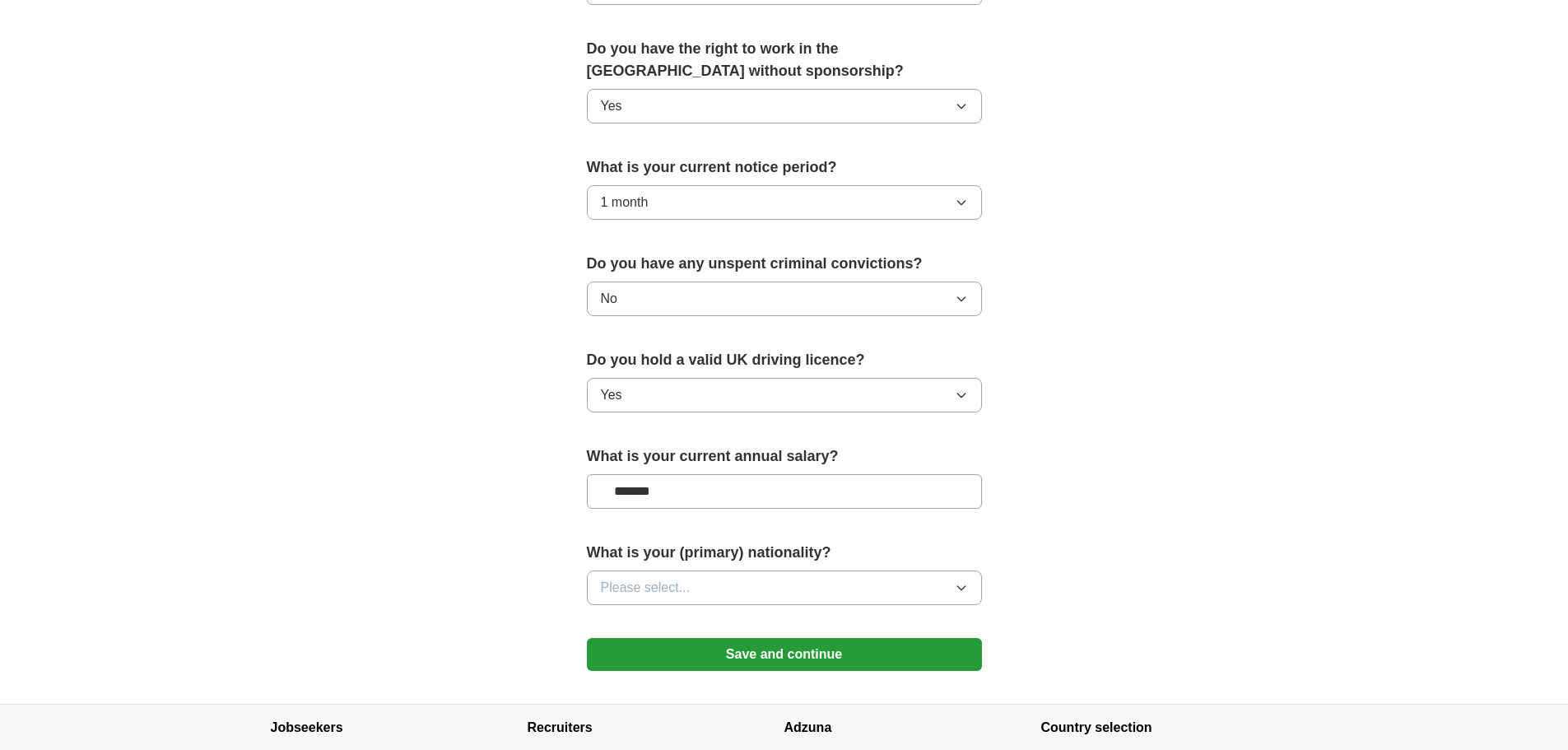
type input "*******"
click at [801, 600] on button "Please select..." at bounding box center [784, 588] width 395 height 34
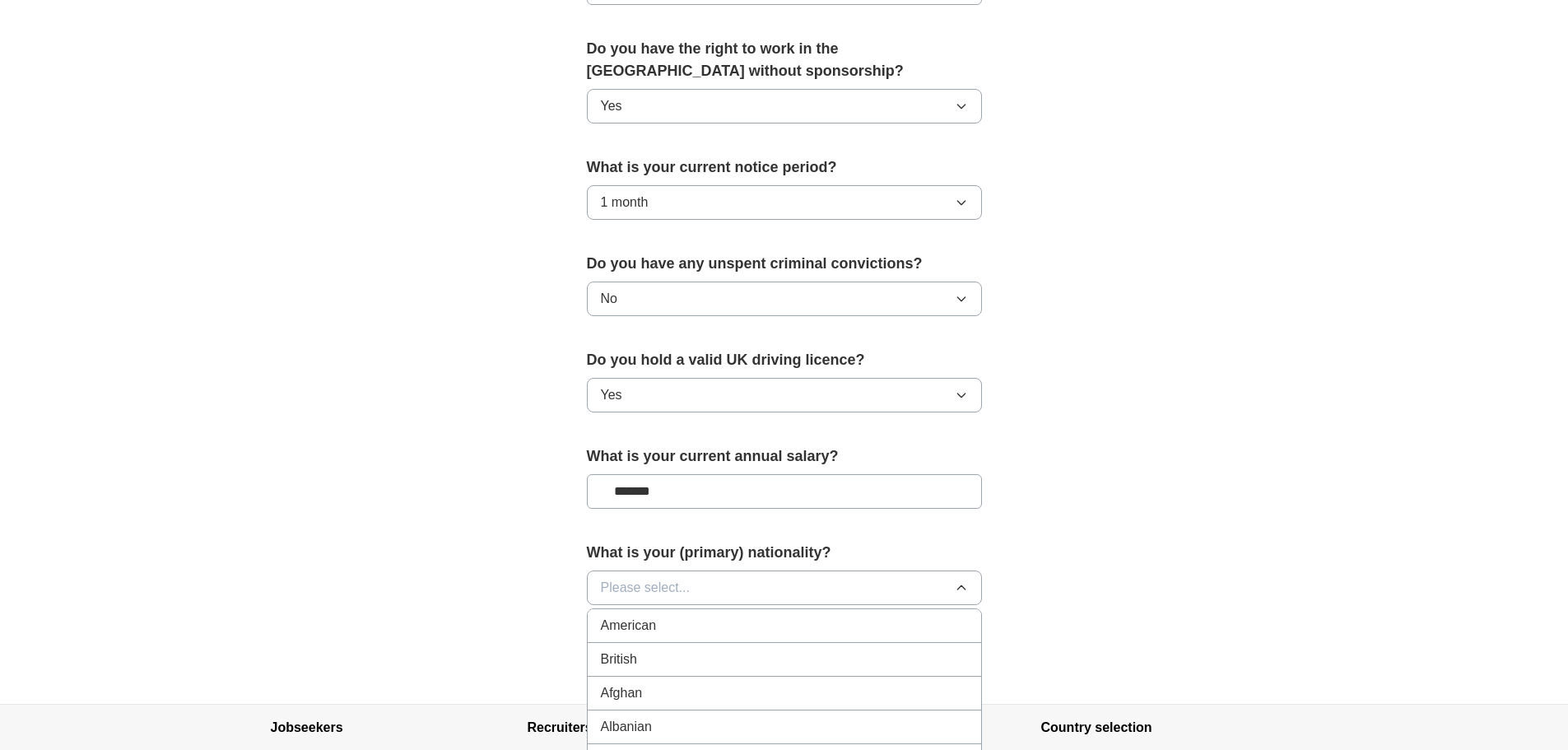
click at [790, 661] on div "British" at bounding box center [784, 659] width 367 height 20
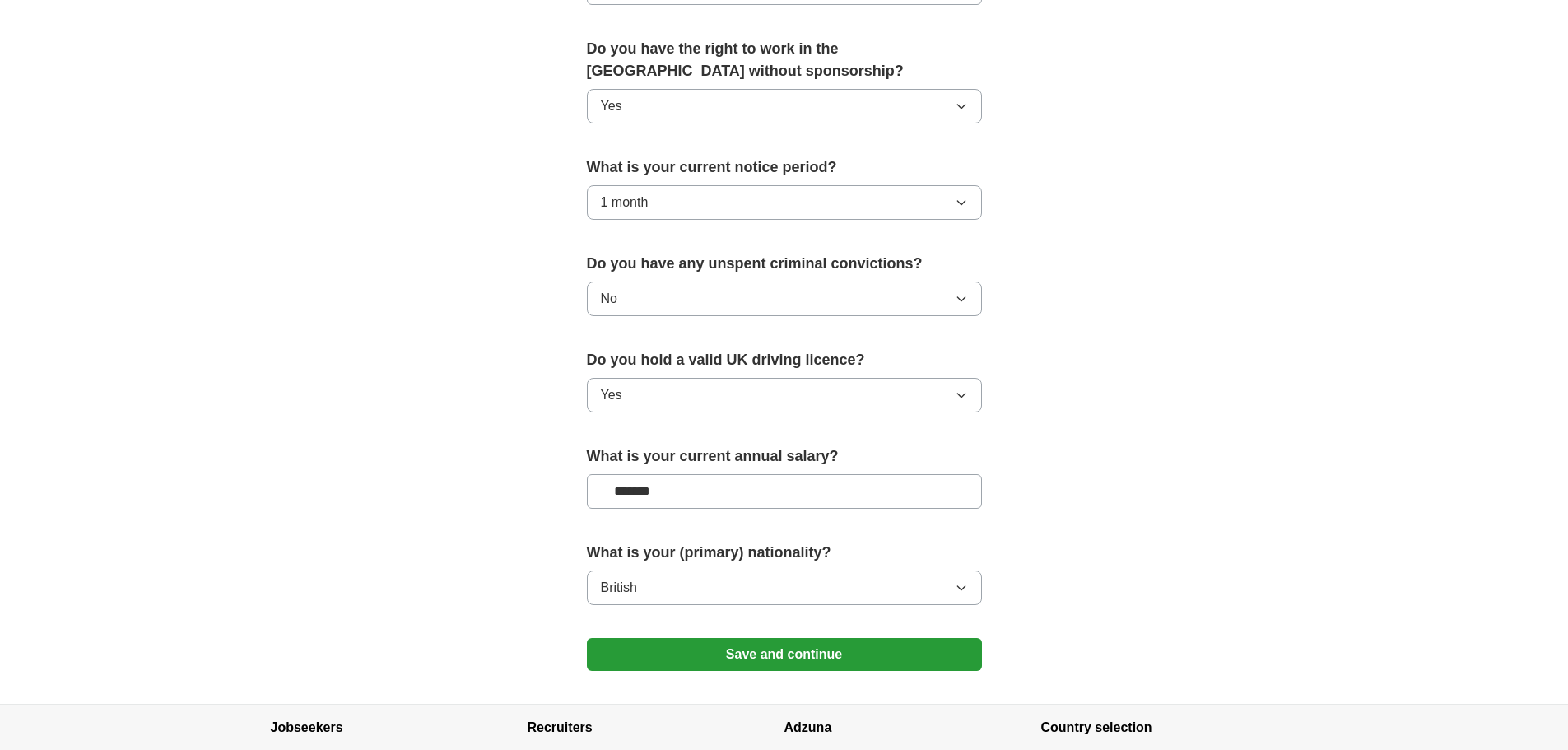
scroll to position [906, 0]
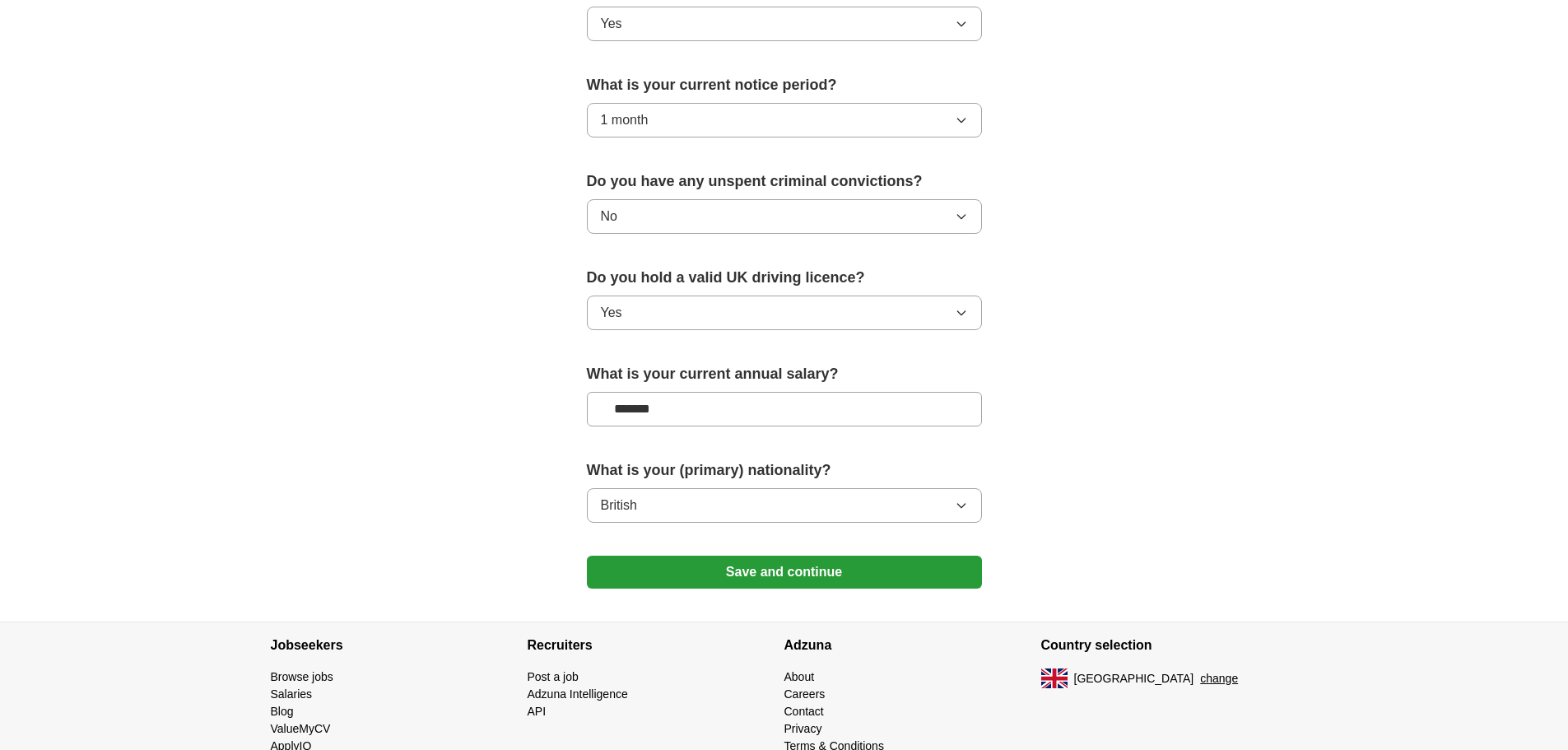
click at [665, 505] on button "British" at bounding box center [784, 505] width 395 height 34
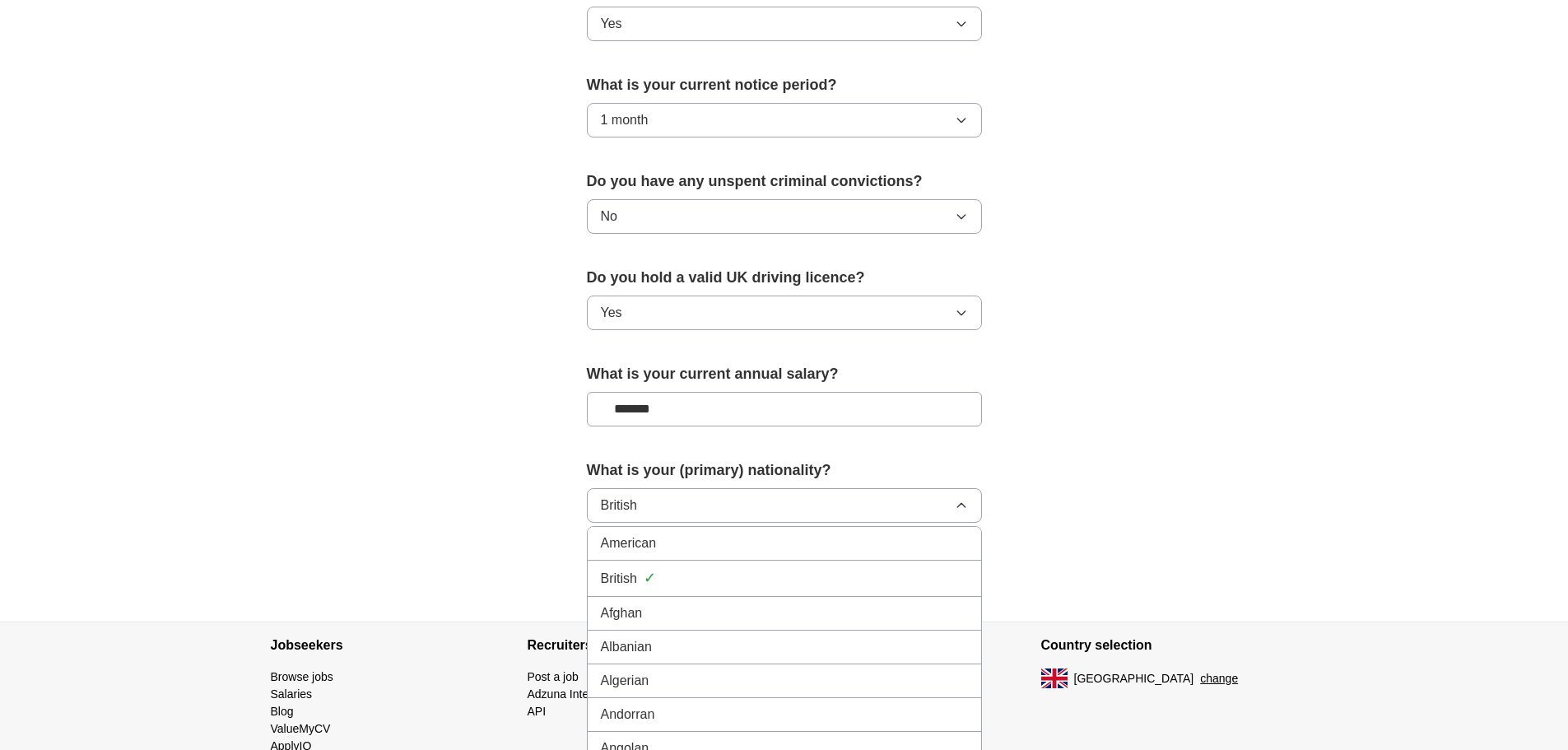
scroll to position [165, 0]
click at [719, 504] on button "British" at bounding box center [784, 505] width 395 height 34
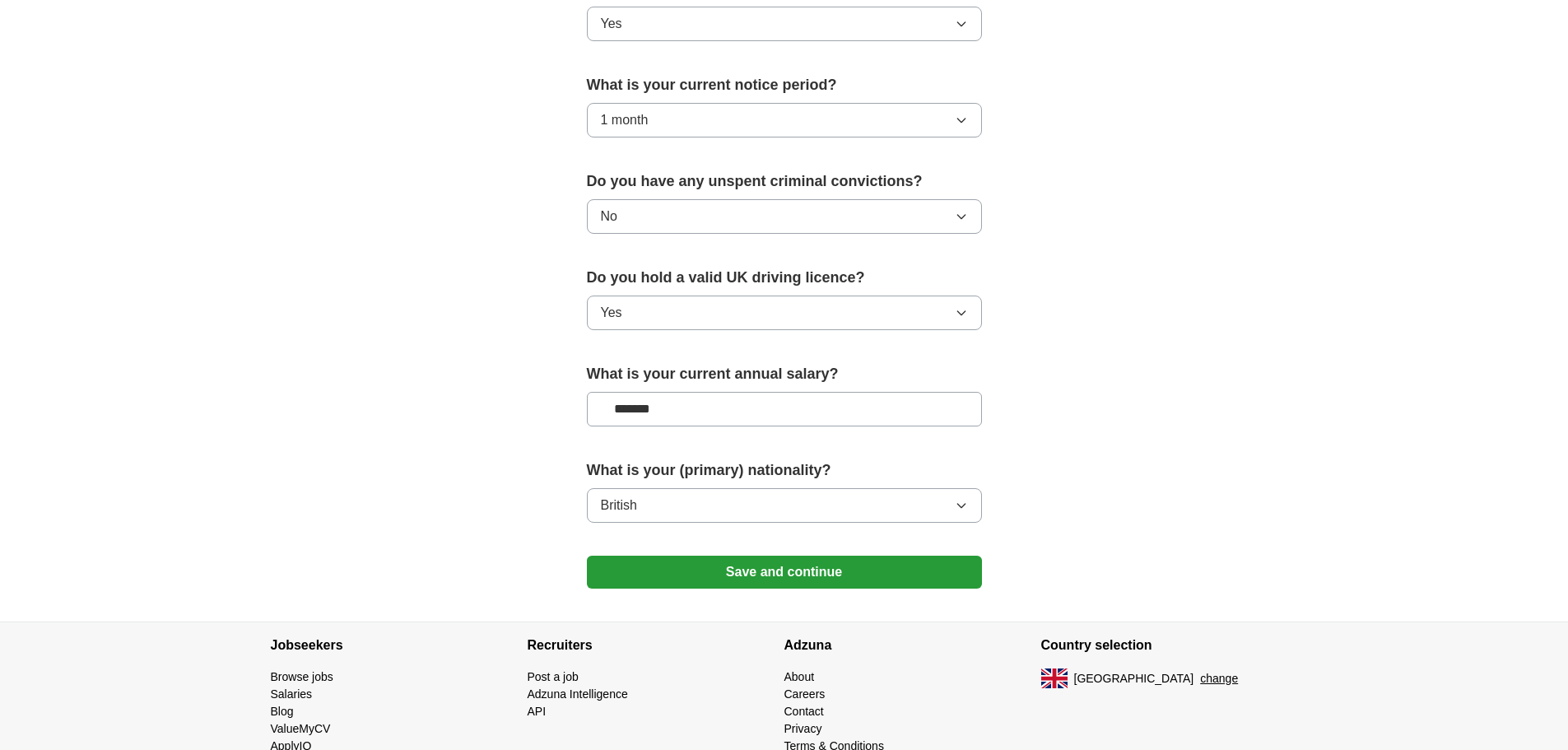
click at [719, 504] on button "British" at bounding box center [784, 505] width 395 height 34
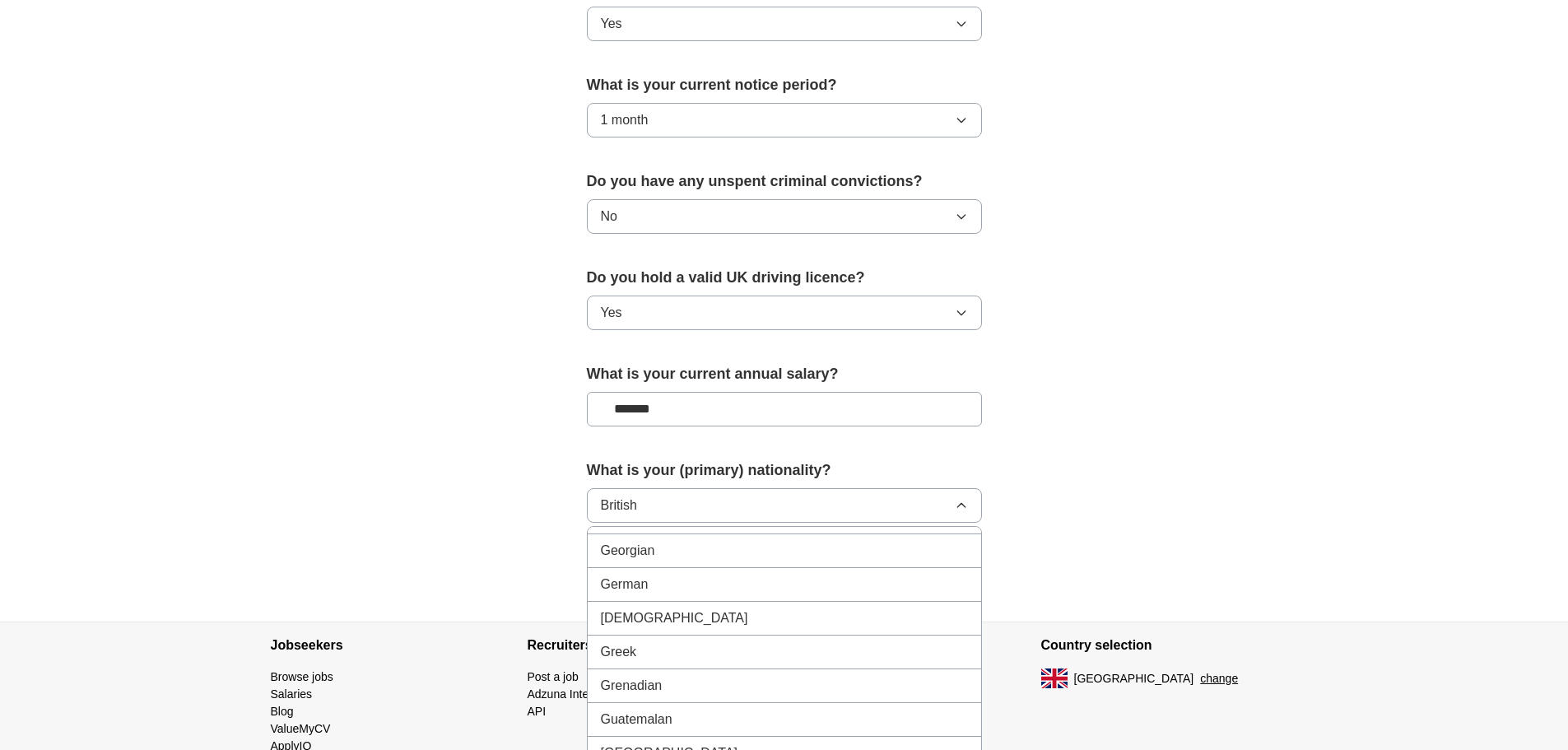
scroll to position [2635, 0]
click at [642, 610] on div "[DEMOGRAPHIC_DATA]" at bounding box center [784, 612] width 367 height 20
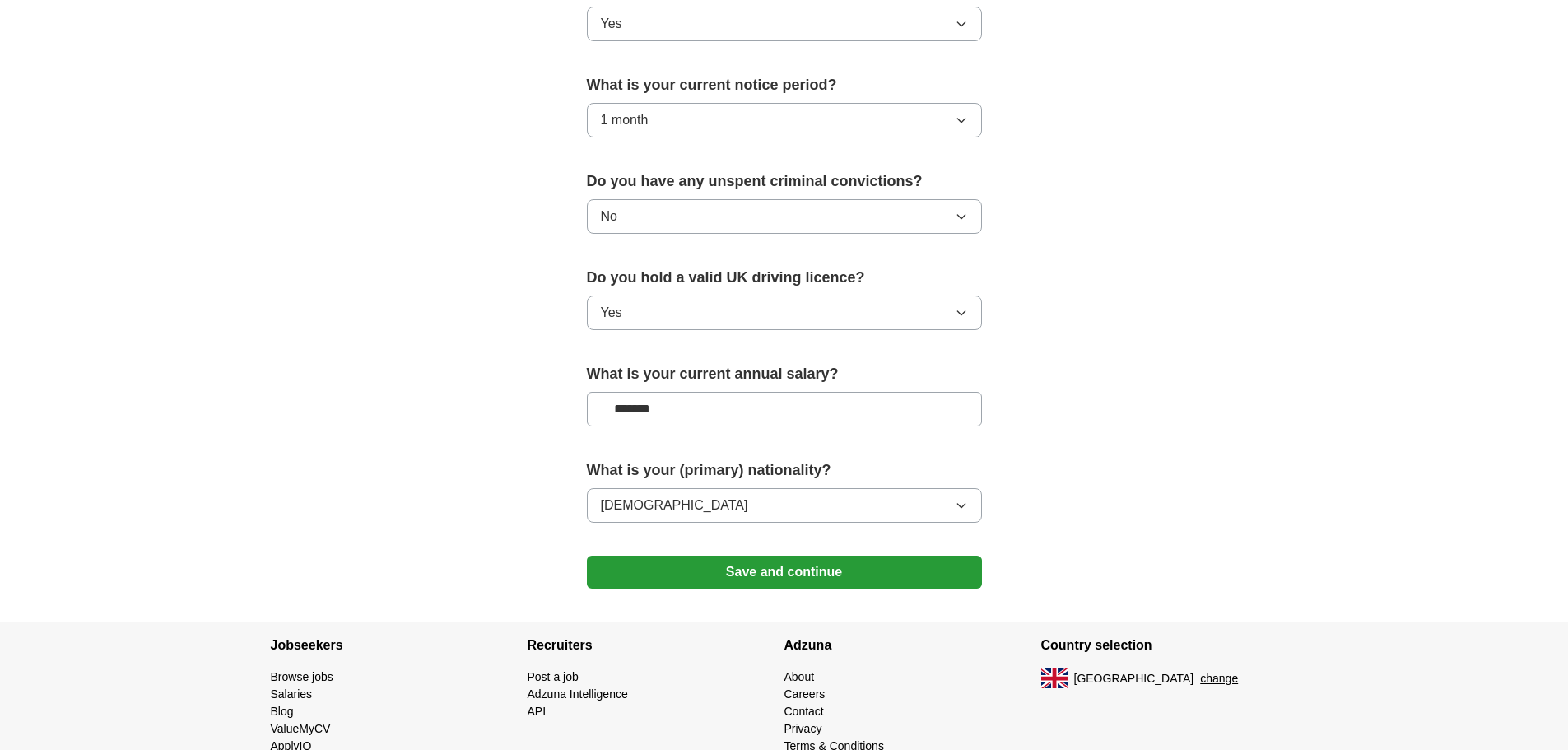
click at [826, 581] on button "Save and continue" at bounding box center [784, 572] width 395 height 33
